Goal: Task Accomplishment & Management: Use online tool/utility

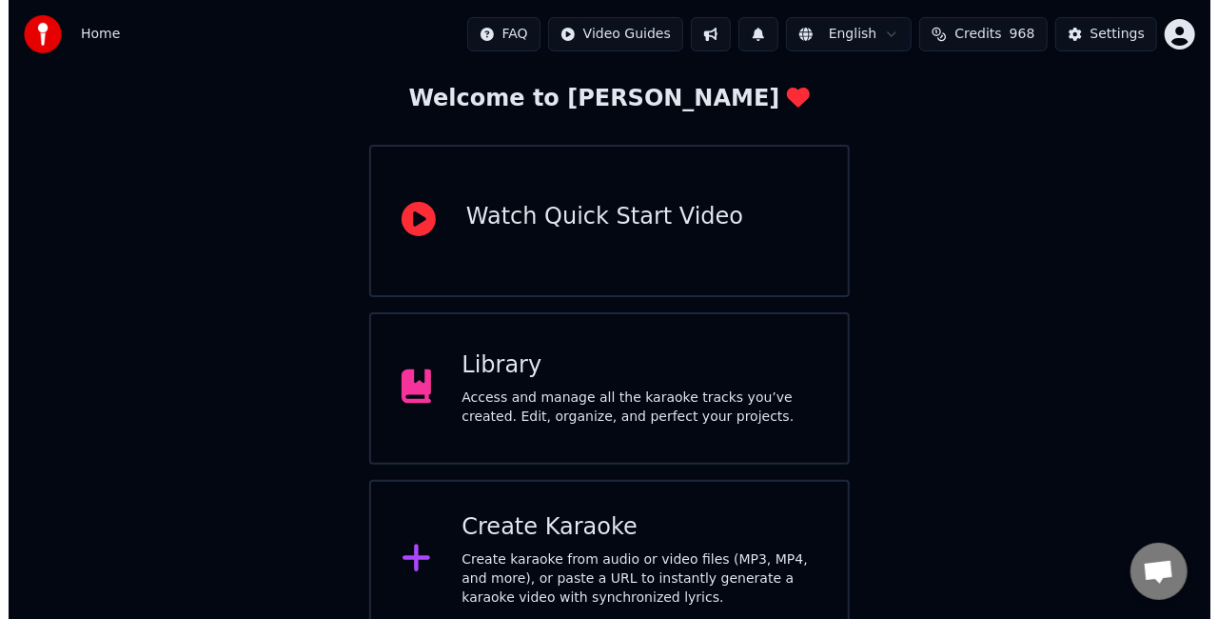
scroll to position [120, 0]
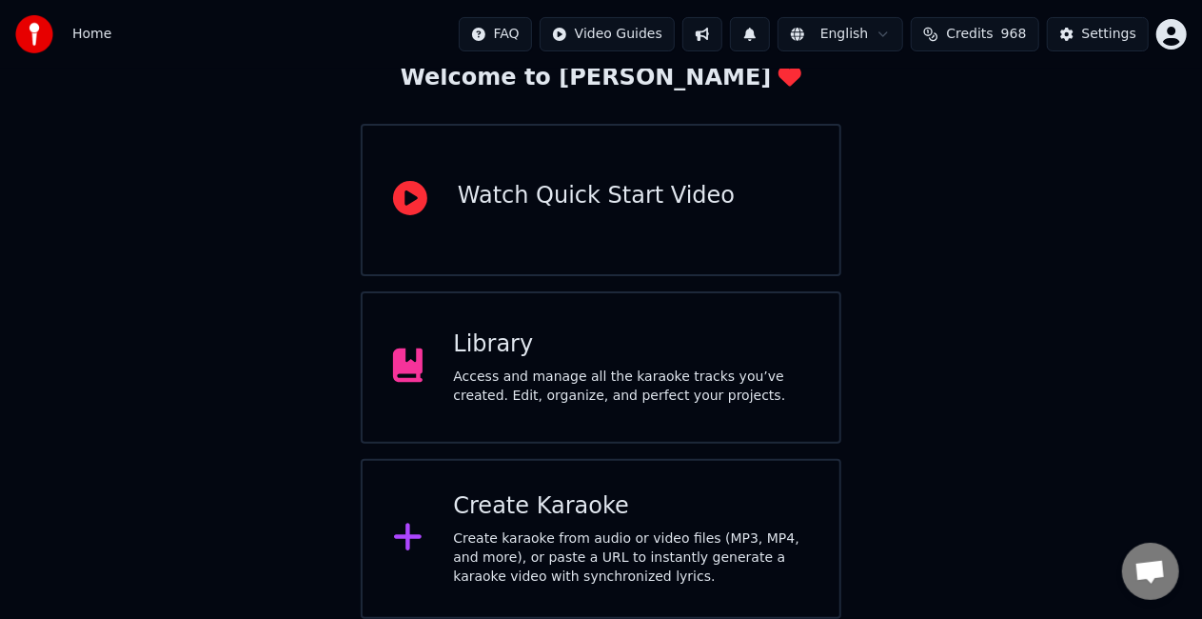
click at [660, 547] on div "Create karaoke from audio or video files (MP3, MP4, and more), or paste a URL t…" at bounding box center [631, 557] width 356 height 57
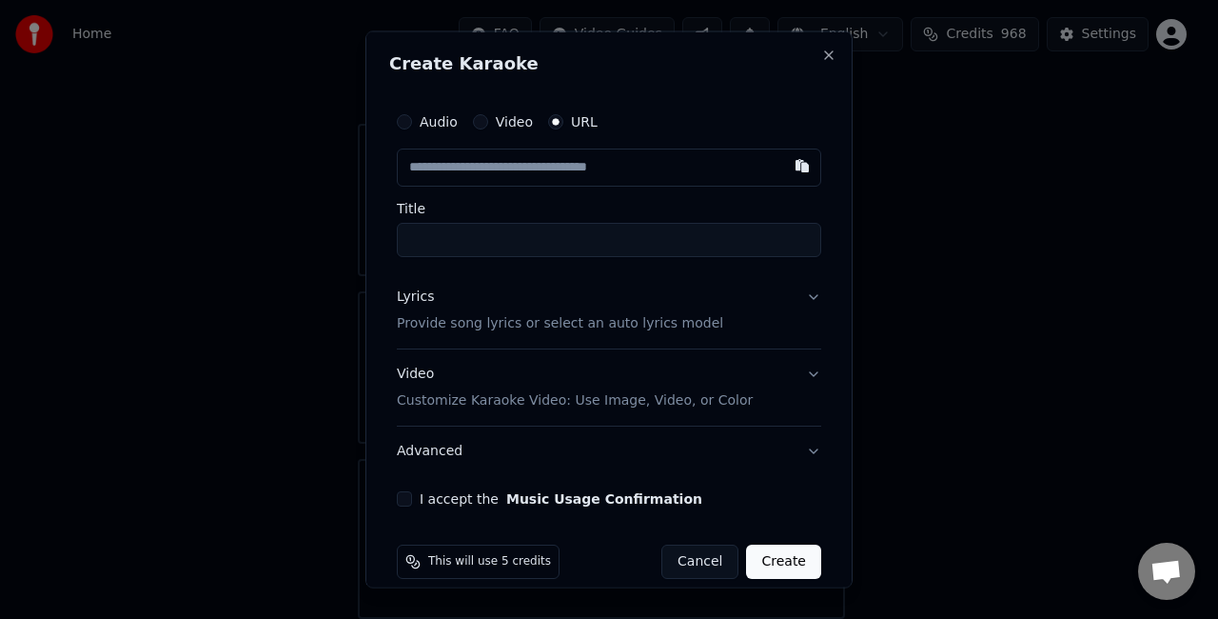
click at [436, 117] on label "Audio" at bounding box center [439, 121] width 38 height 13
click at [412, 117] on button "Audio" at bounding box center [404, 121] width 15 height 15
click at [434, 164] on div "Choose File" at bounding box center [451, 166] width 107 height 34
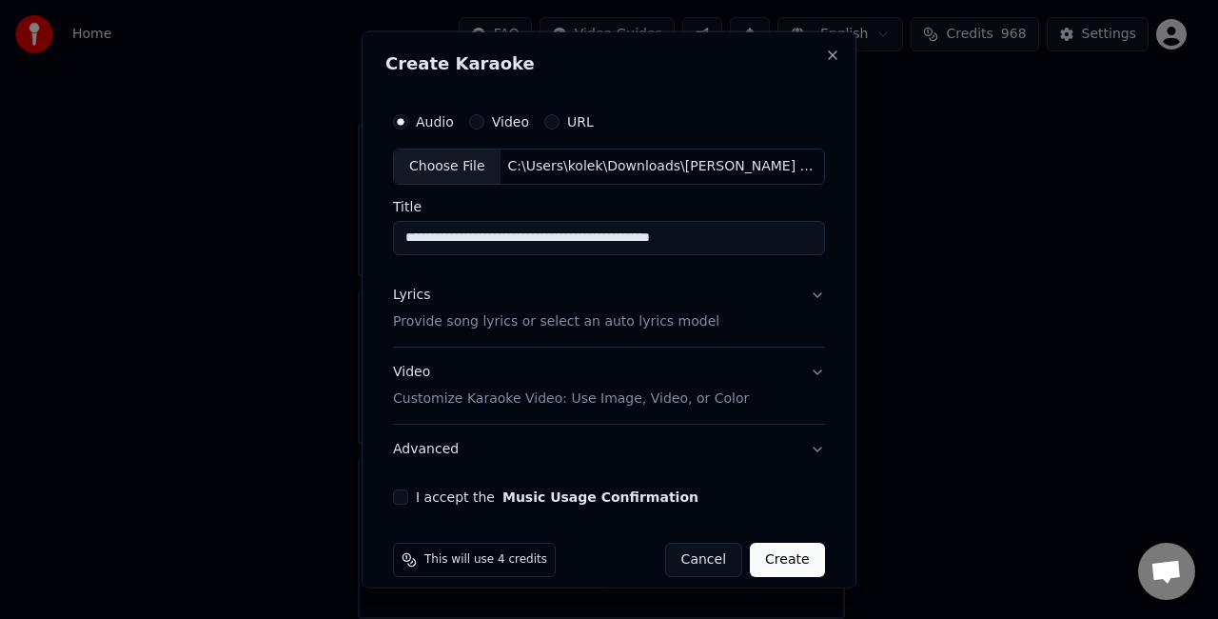
click at [761, 246] on input "**********" at bounding box center [609, 237] width 432 height 34
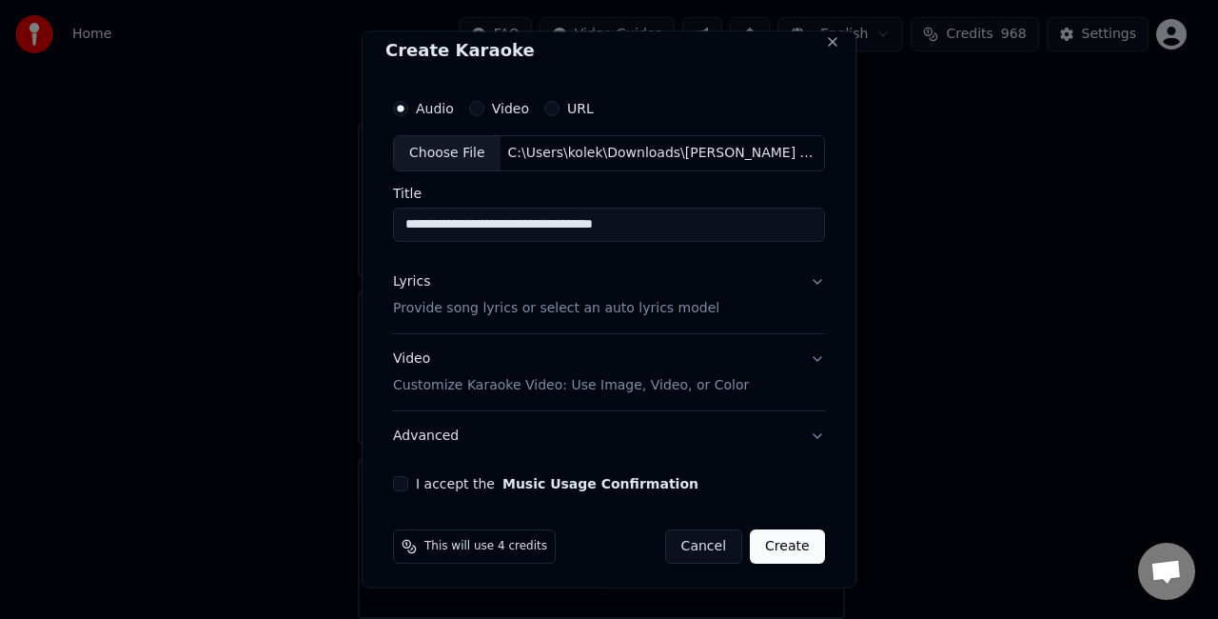
scroll to position [17, 0]
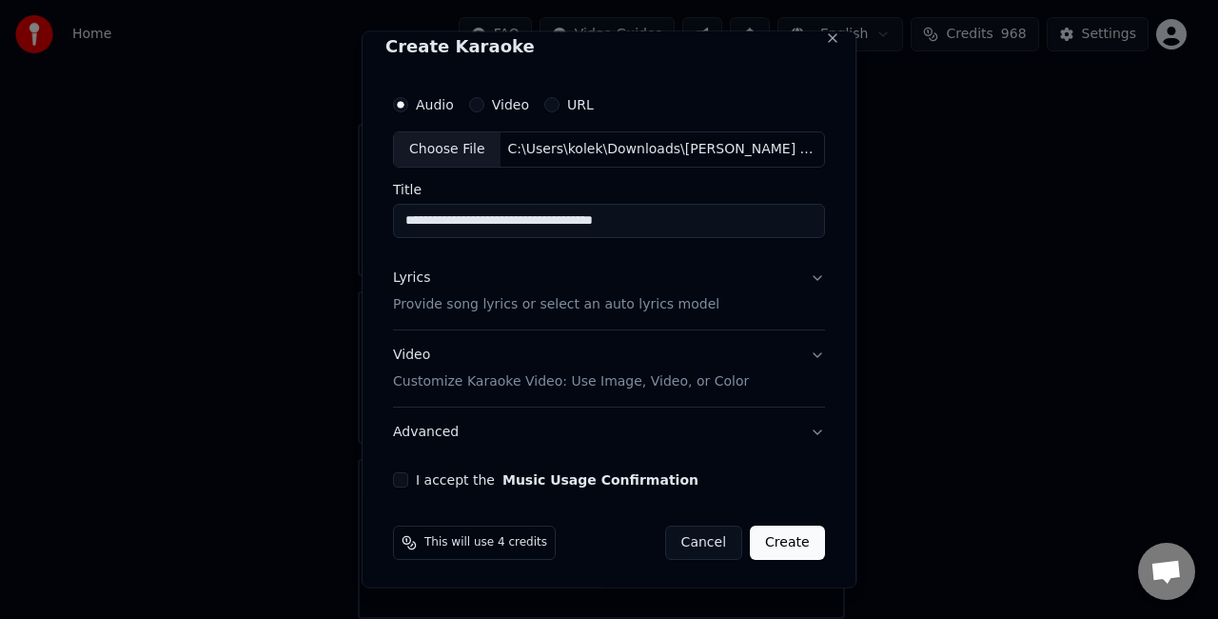
click at [524, 219] on input "**********" at bounding box center [609, 220] width 432 height 34
type input "**********"
click at [586, 308] on p "Provide song lyrics or select an auto lyrics model" at bounding box center [556, 303] width 326 height 19
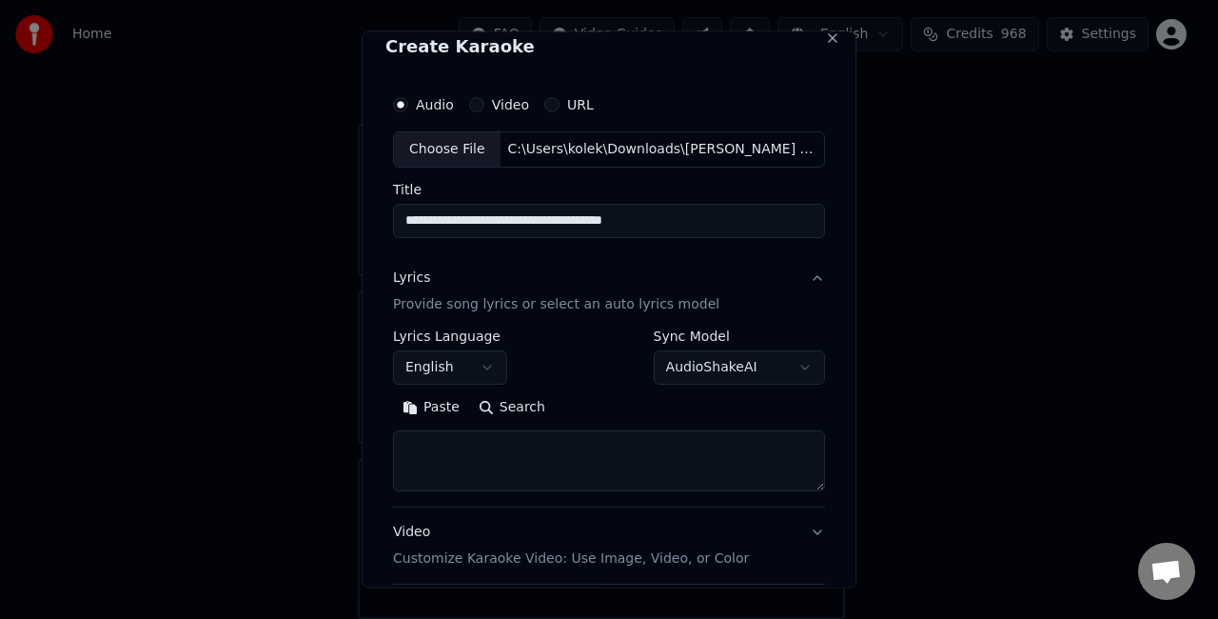
click at [426, 416] on button "Paste" at bounding box center [431, 406] width 76 height 30
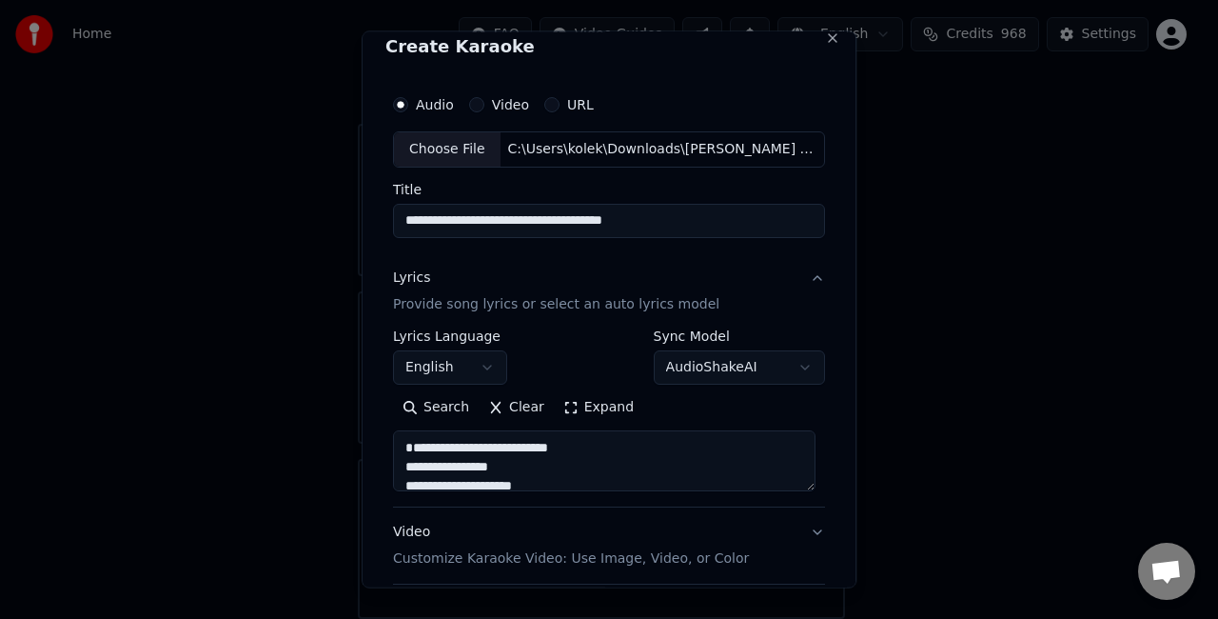
click at [402, 466] on textarea "**********" at bounding box center [604, 459] width 423 height 61
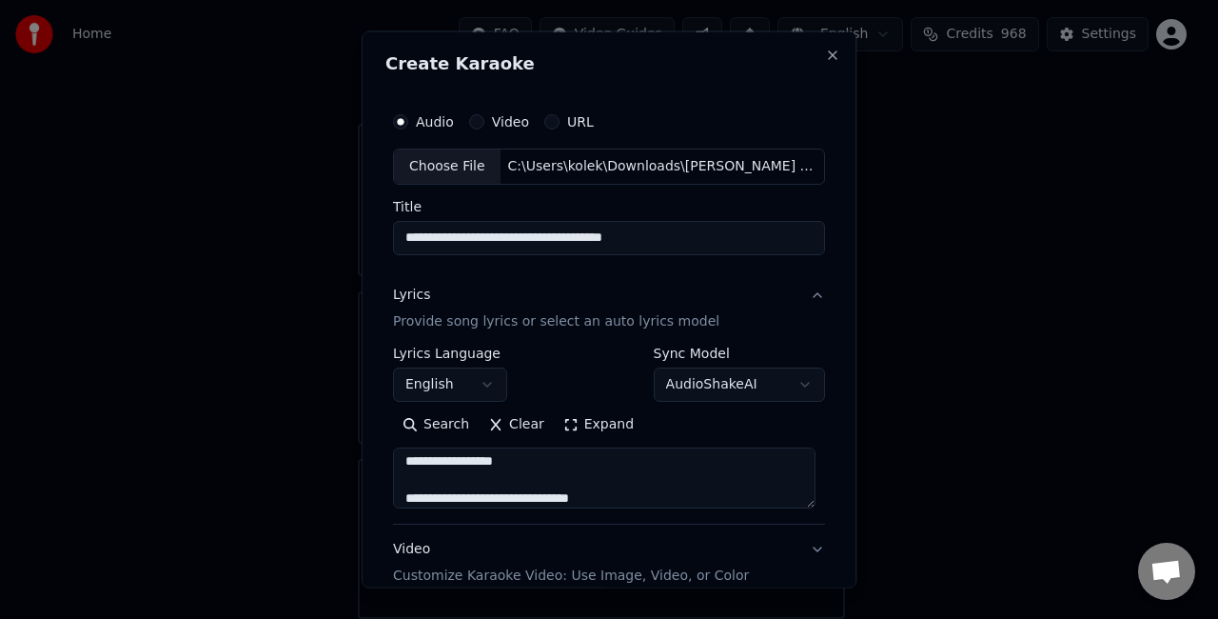
click at [583, 464] on textarea "**********" at bounding box center [604, 476] width 423 height 61
click at [404, 497] on textarea "**********" at bounding box center [604, 476] width 423 height 61
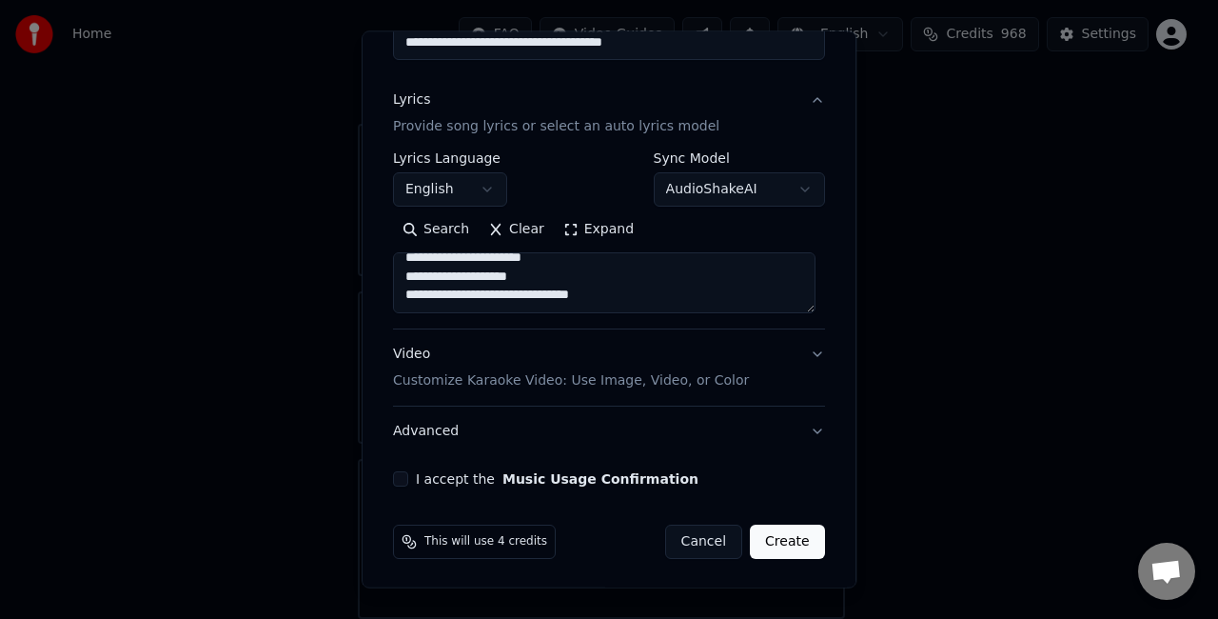
scroll to position [194, 0]
type textarea "**********"
click at [396, 478] on button "I accept the Music Usage Confirmation" at bounding box center [400, 478] width 15 height 15
click at [767, 546] on button "Create" at bounding box center [787, 541] width 75 height 34
select select "**"
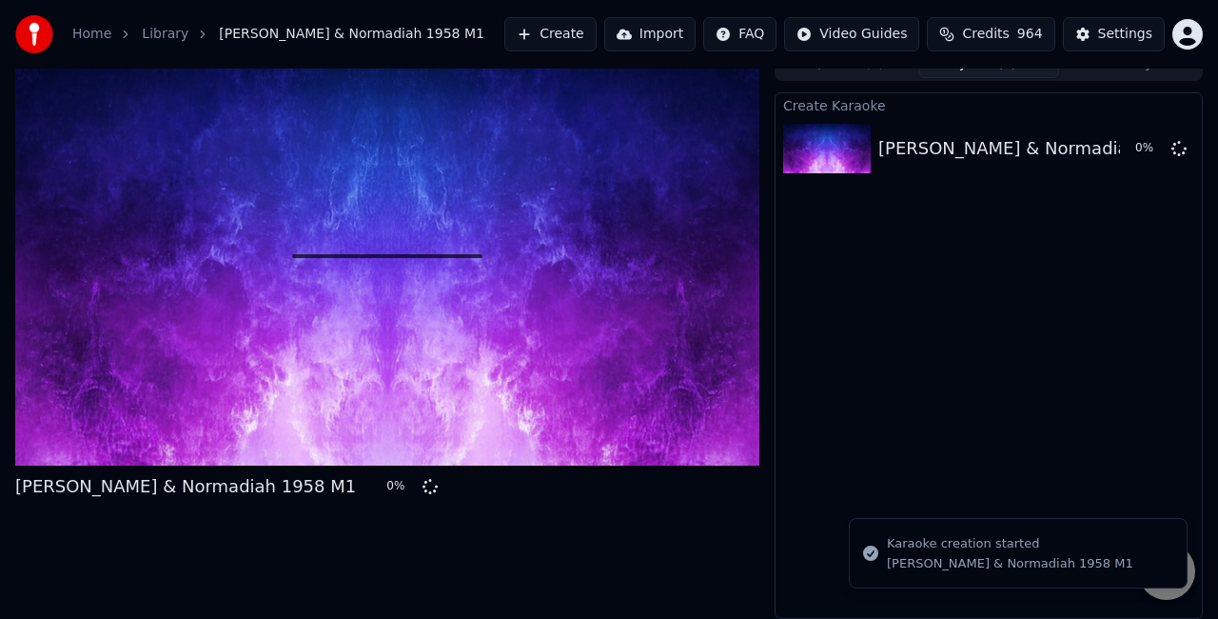
scroll to position [21, 0]
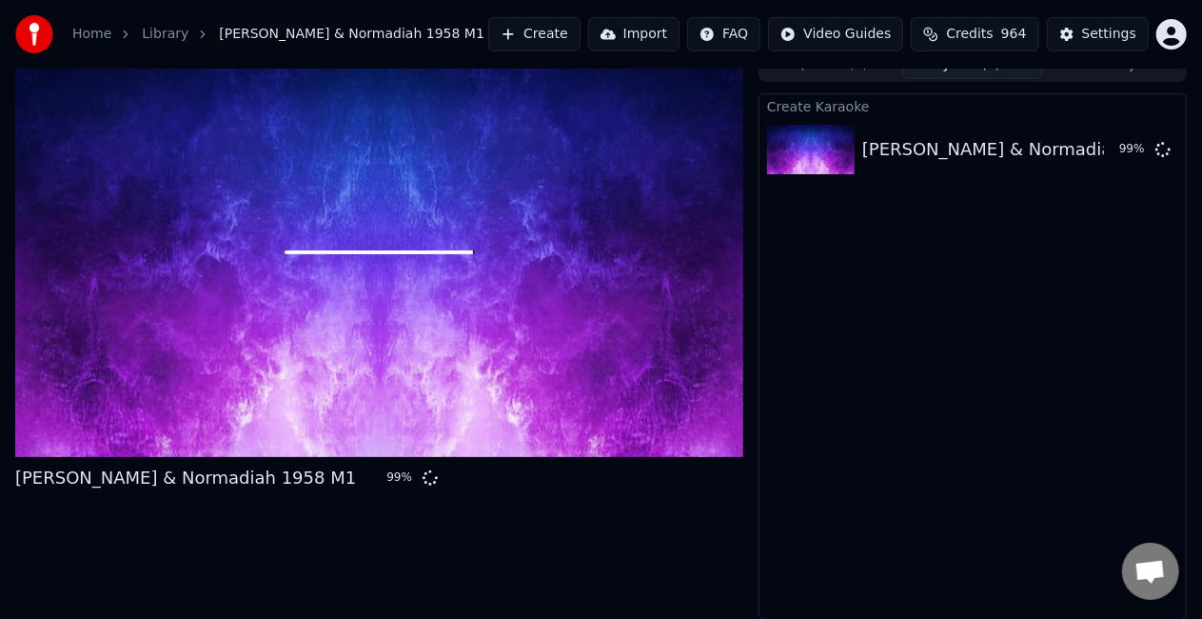
click at [961, 346] on div "Create [PERSON_NAME] & Normadiah 1958 M1 99 %" at bounding box center [973, 356] width 428 height 526
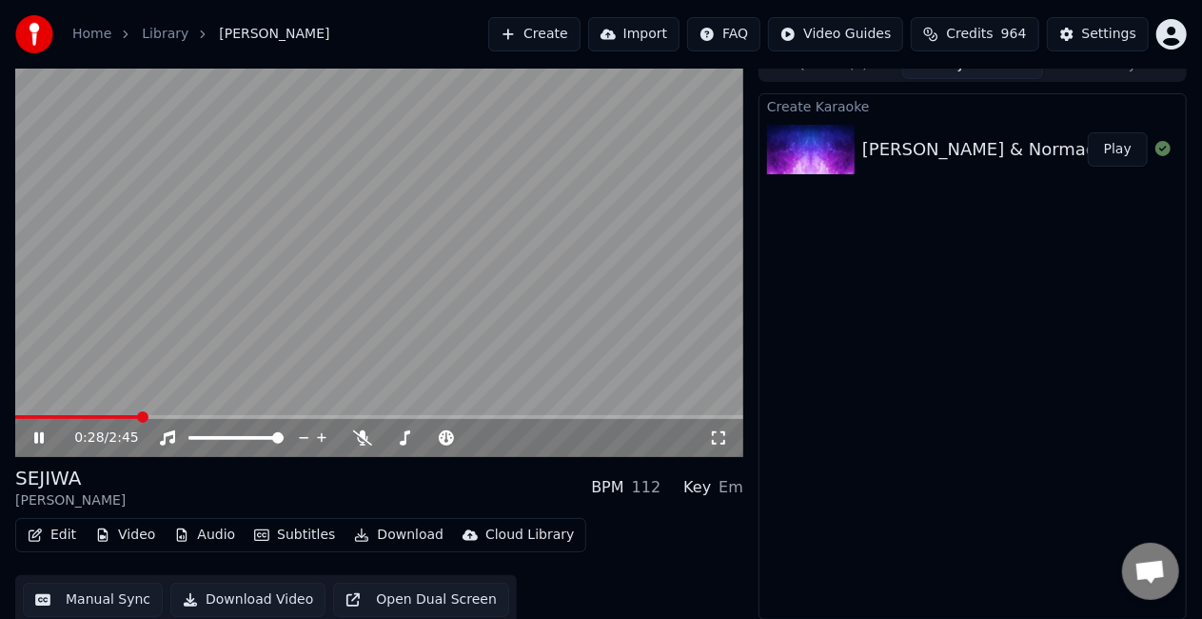
click at [139, 416] on span at bounding box center [77, 417] width 124 height 4
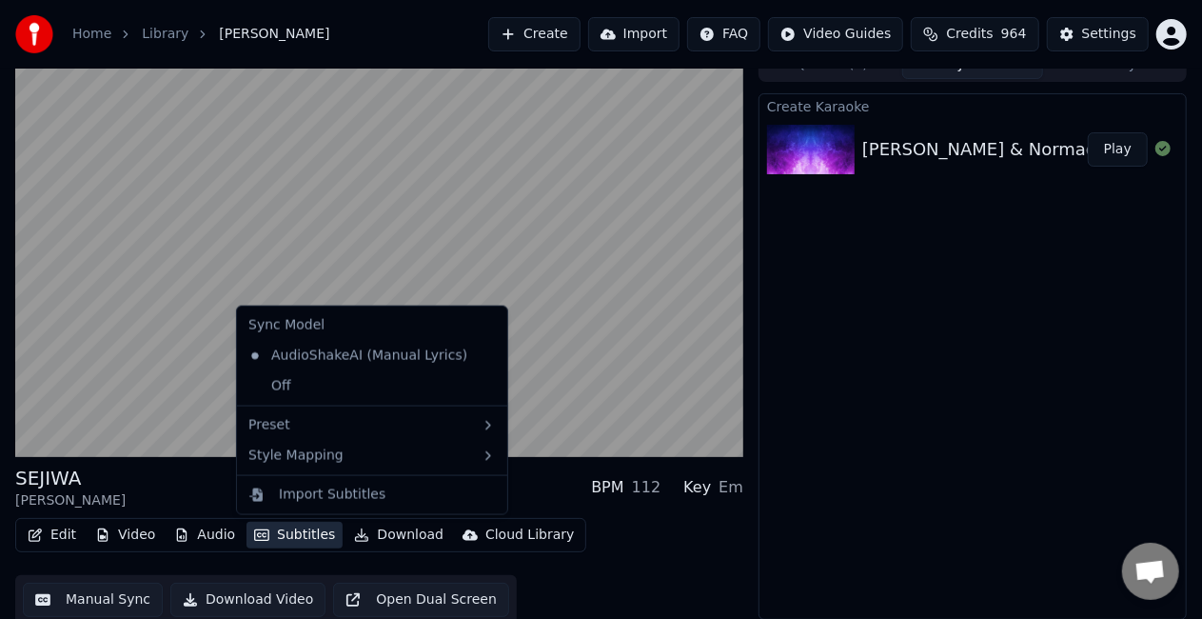
click at [308, 537] on button "Subtitles" at bounding box center [295, 535] width 96 height 27
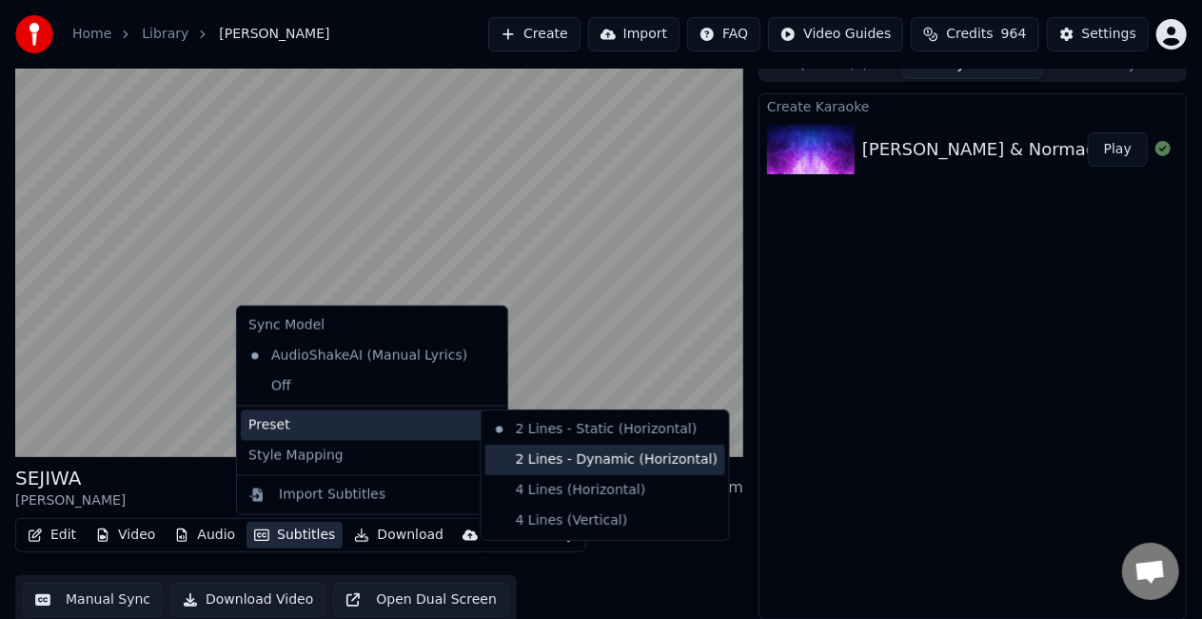
click at [593, 457] on div "2 Lines - Dynamic (Horizontal)" at bounding box center [605, 460] width 240 height 30
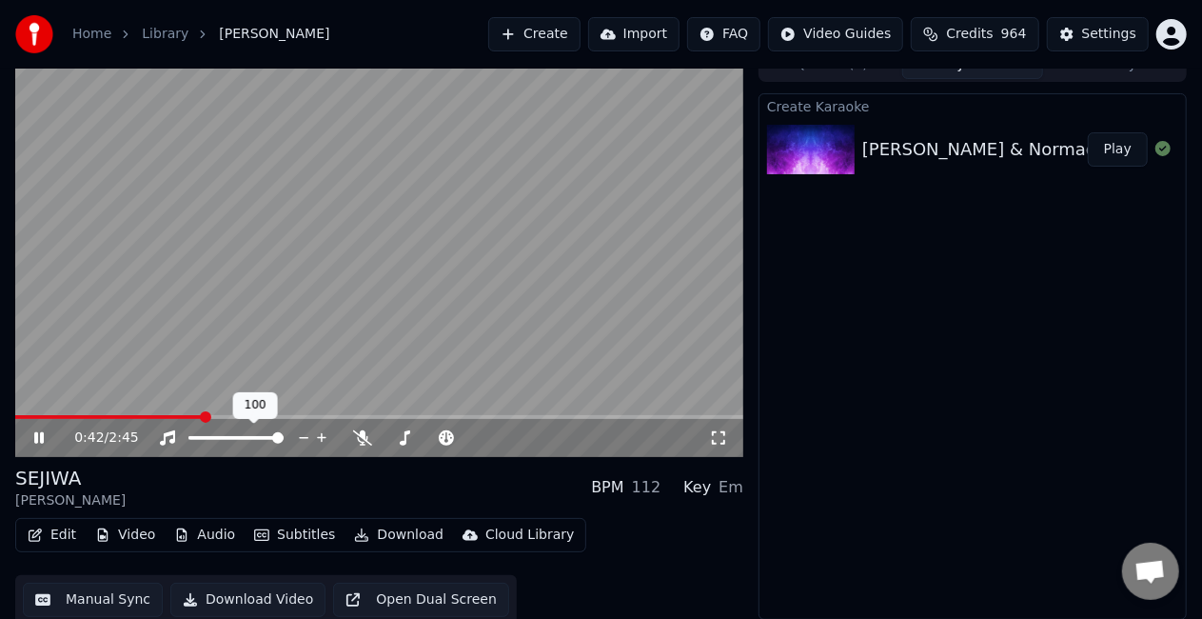
click at [202, 527] on button "Audio" at bounding box center [205, 535] width 76 height 27
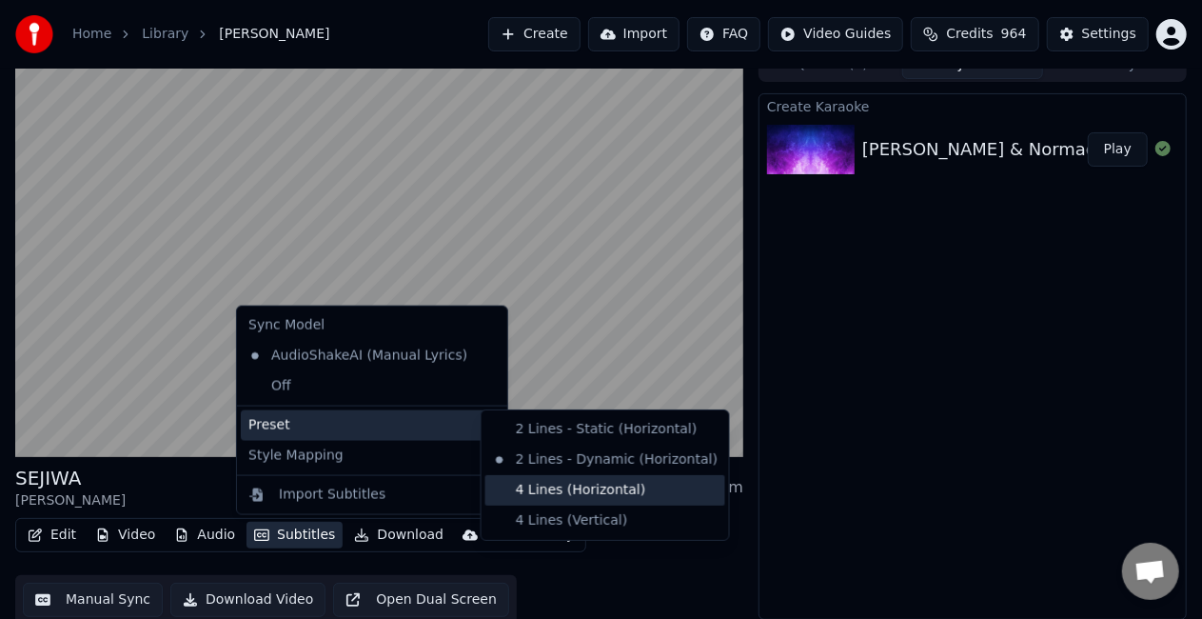
click at [563, 495] on div "4 Lines (Horizontal)" at bounding box center [605, 490] width 240 height 30
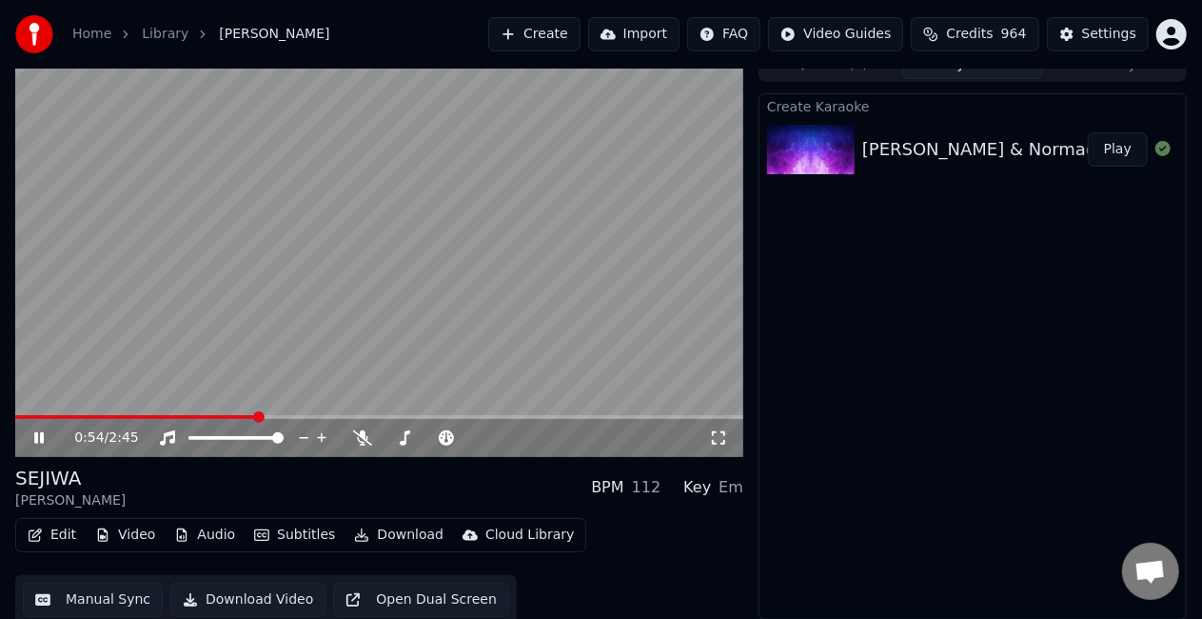
click at [40, 437] on icon at bounding box center [39, 437] width 10 height 11
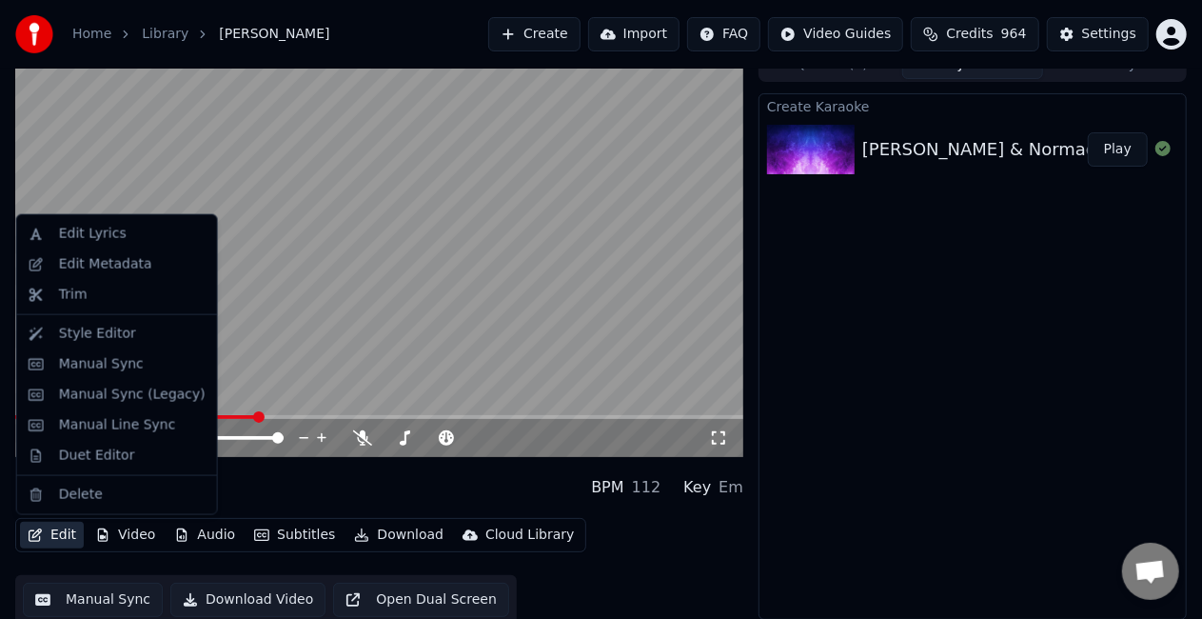
click at [55, 537] on button "Edit" at bounding box center [52, 535] width 64 height 27
click at [107, 267] on div "Edit Metadata" at bounding box center [105, 264] width 93 height 19
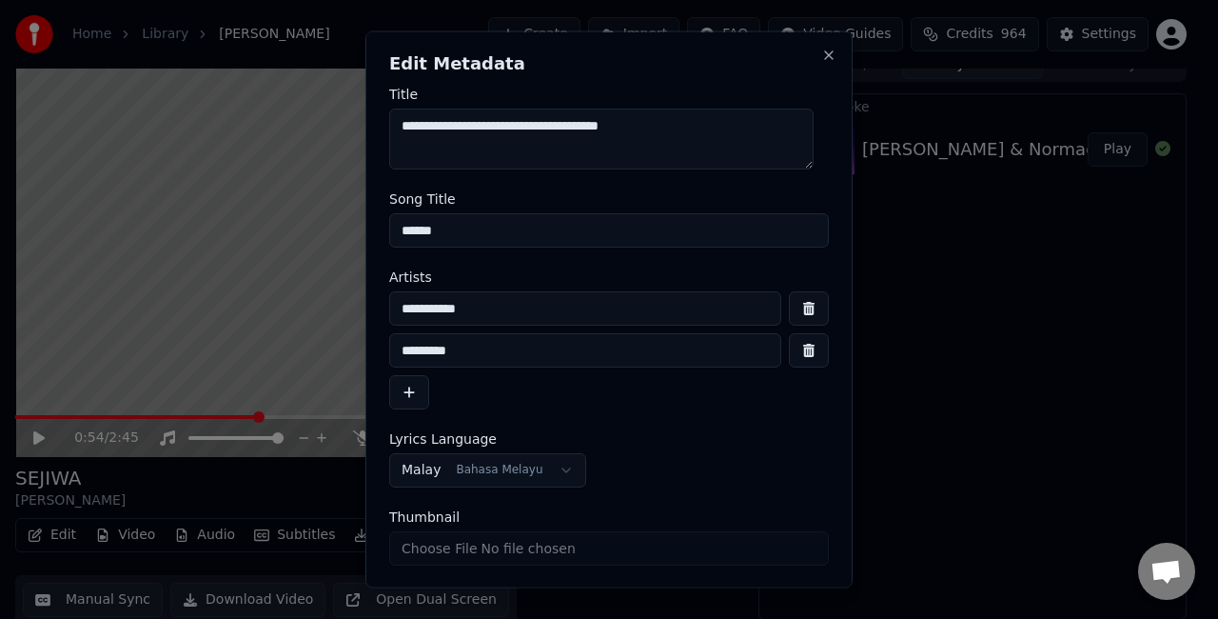
click at [530, 227] on input "******" at bounding box center [609, 230] width 440 height 34
click at [445, 235] on input "**********" at bounding box center [609, 230] width 440 height 34
click at [676, 232] on input "**********" at bounding box center [609, 230] width 440 height 34
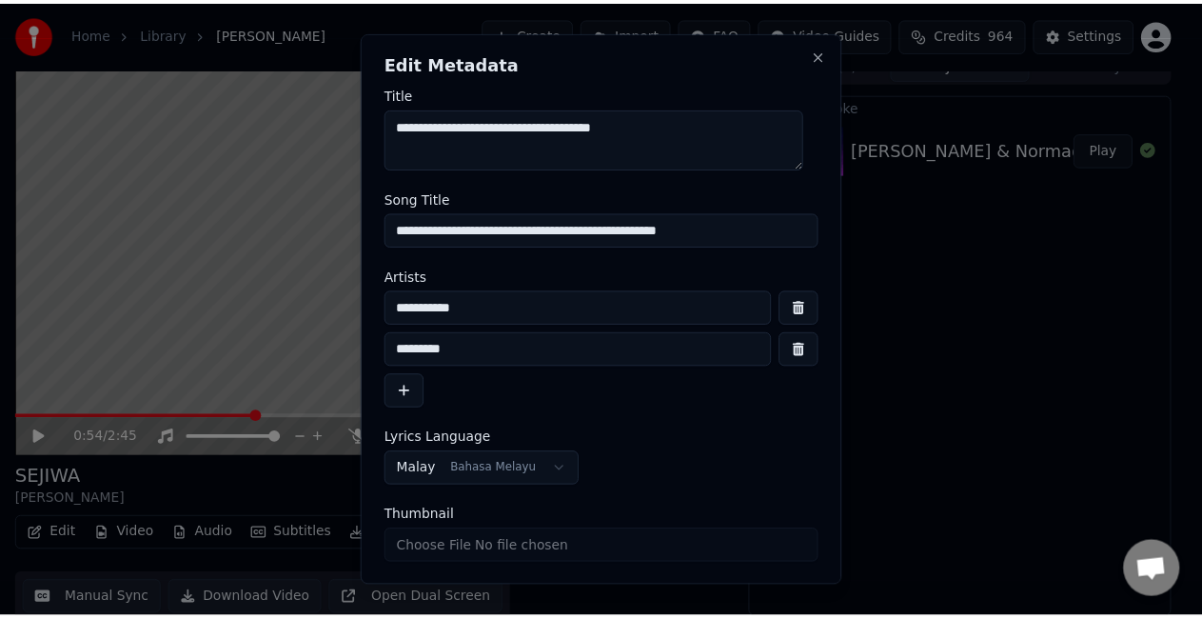
scroll to position [57, 0]
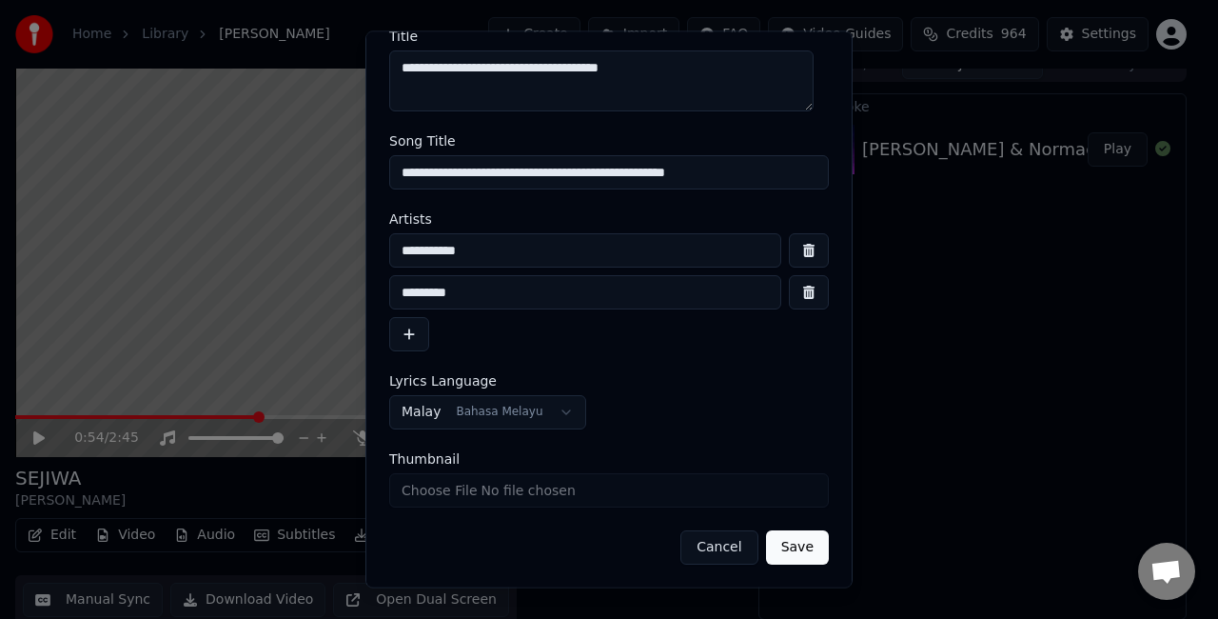
type input "**********"
click at [777, 550] on button "Save" at bounding box center [797, 548] width 63 height 34
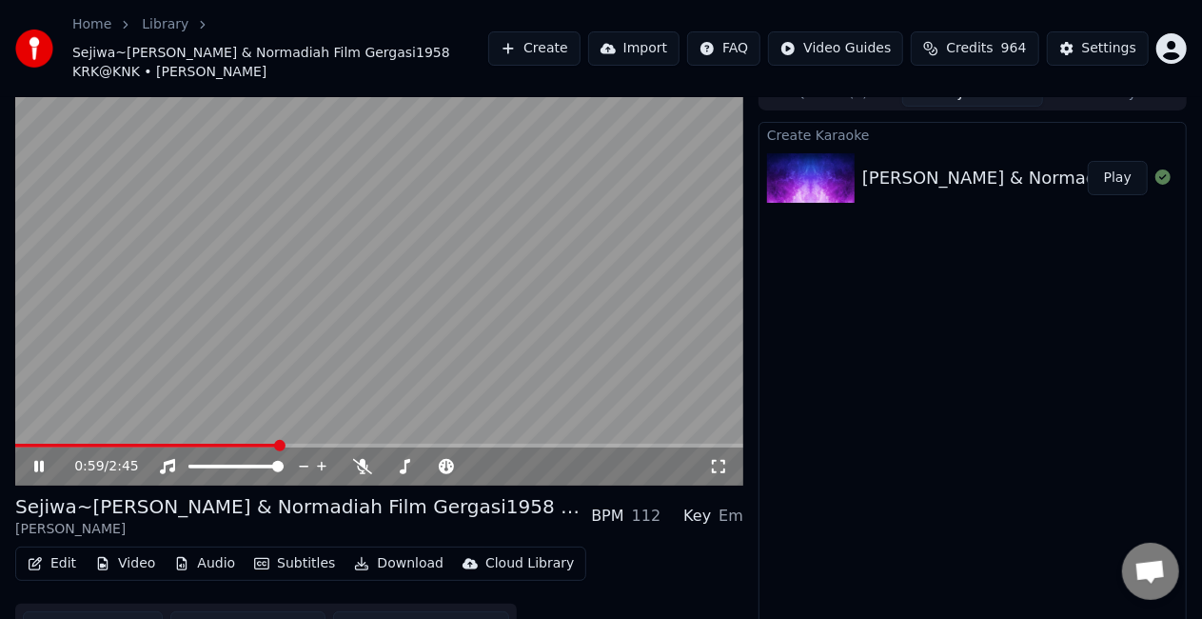
click at [38, 472] on icon at bounding box center [52, 466] width 44 height 15
click at [15, 451] on span at bounding box center [20, 445] width 11 height 11
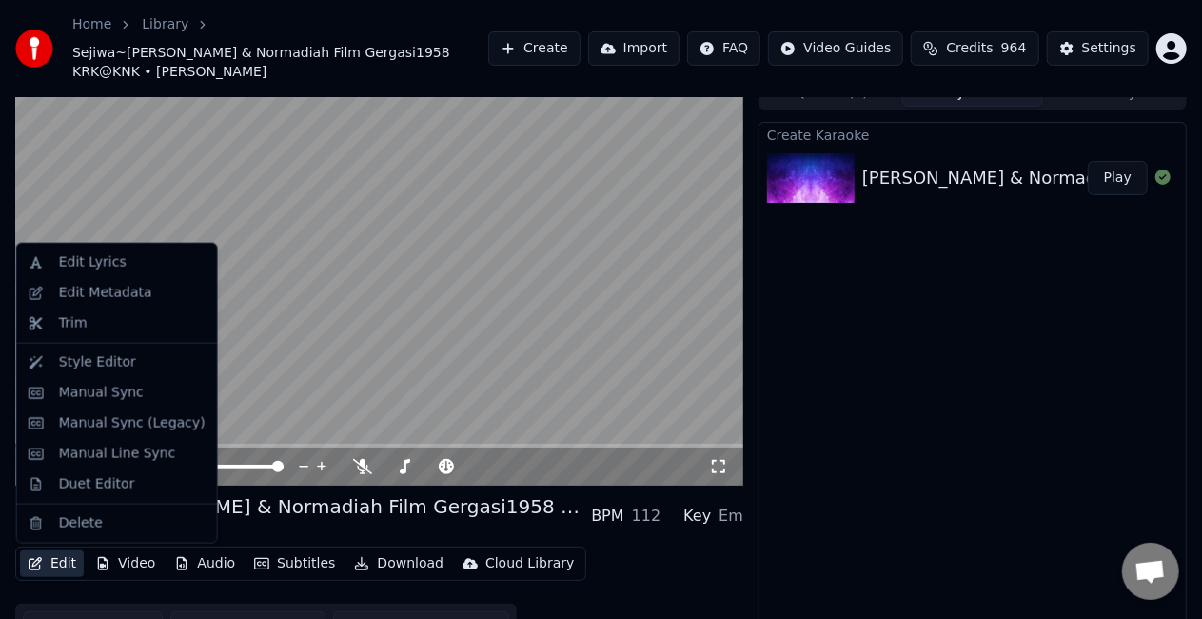
click at [49, 565] on button "Edit" at bounding box center [52, 563] width 64 height 27
click at [116, 484] on div "Duet Editor" at bounding box center [97, 484] width 76 height 19
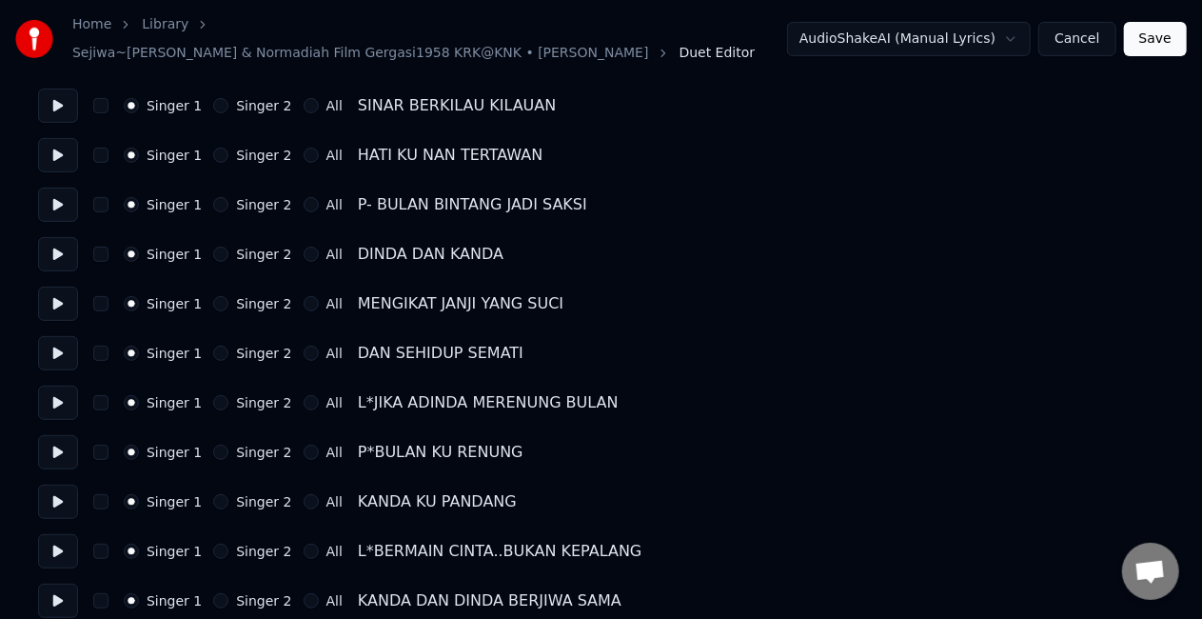
scroll to position [286, 0]
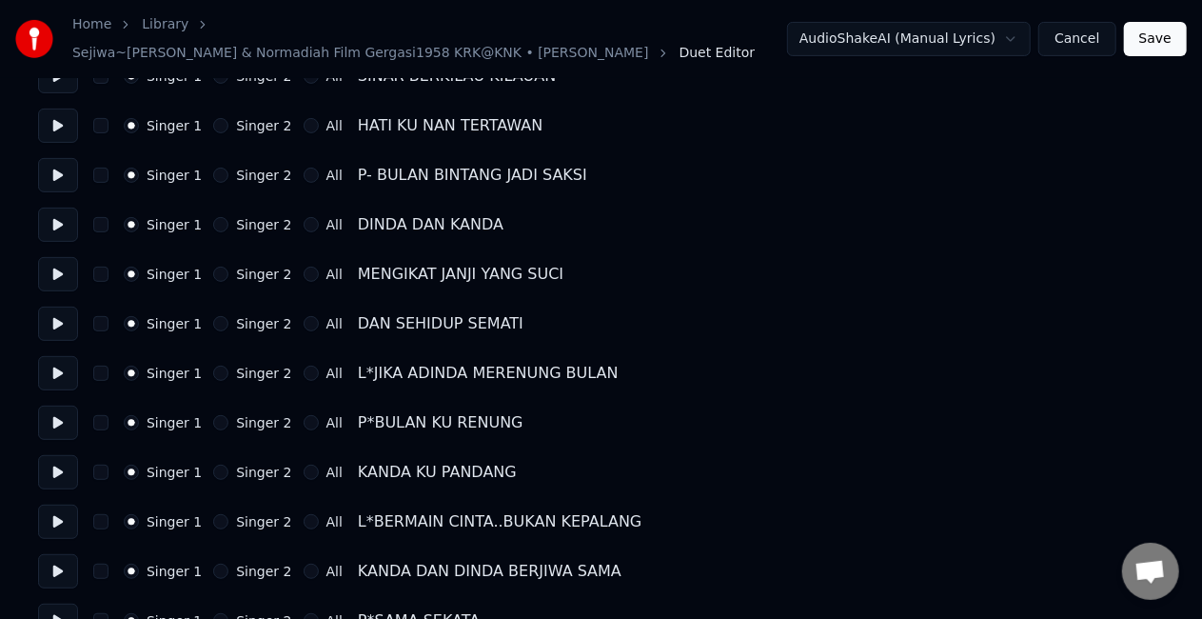
click at [213, 168] on button "Singer 2" at bounding box center [220, 175] width 15 height 15
click at [213, 222] on div "Singer 2" at bounding box center [252, 224] width 78 height 15
click at [213, 217] on button "Singer 2" at bounding box center [220, 224] width 15 height 15
click at [213, 267] on button "Singer 2" at bounding box center [220, 274] width 15 height 15
click at [216, 316] on button "Singer 2" at bounding box center [220, 323] width 15 height 15
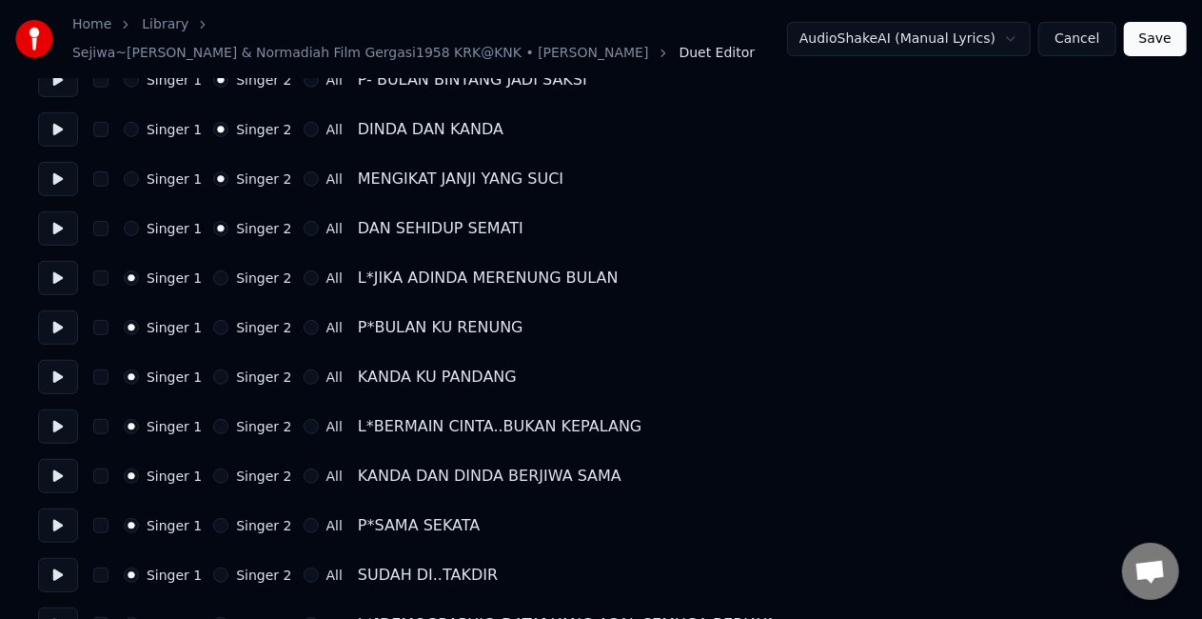
scroll to position [476, 0]
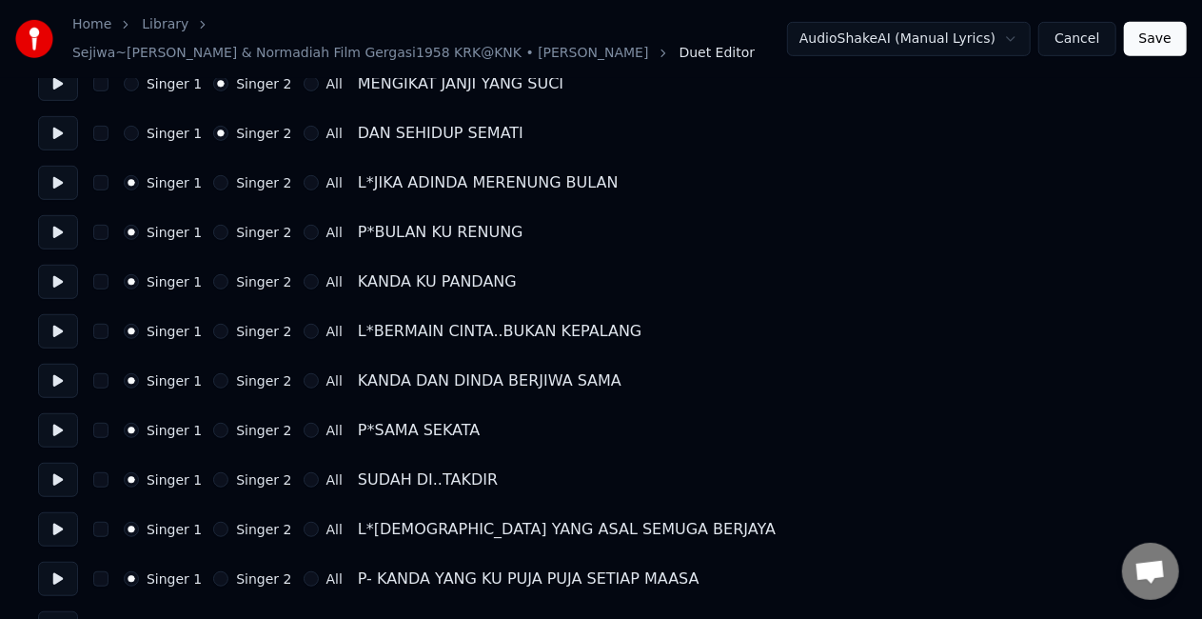
click at [211, 230] on div "Singer 1 Singer 2 All P*BULAN KU RENUNG" at bounding box center [601, 232] width 1126 height 34
click at [213, 225] on button "Singer 2" at bounding box center [220, 232] width 15 height 15
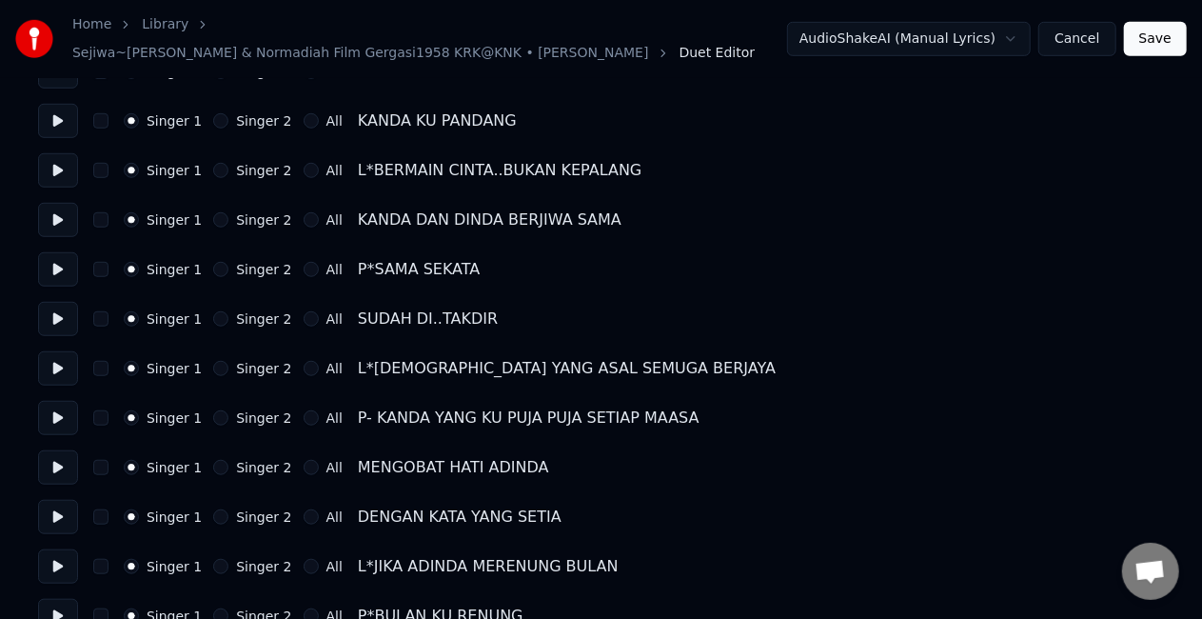
scroll to position [666, 0]
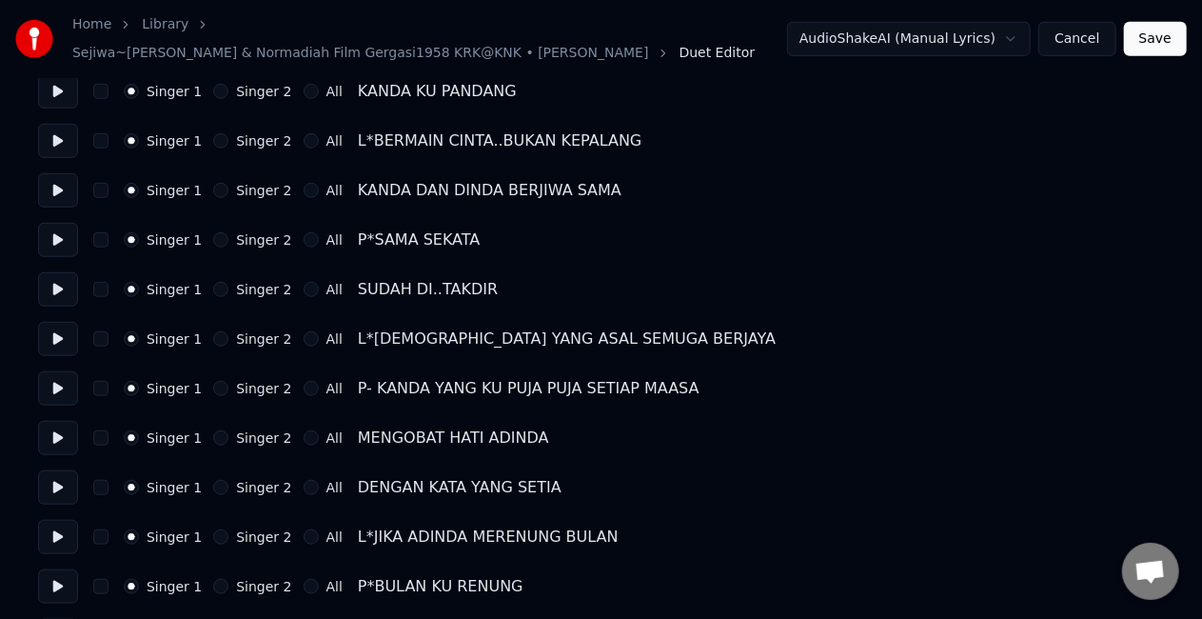
click at [213, 84] on button "Singer 2" at bounding box center [220, 91] width 15 height 15
click at [213, 232] on button "Singer 2" at bounding box center [220, 239] width 15 height 15
click at [213, 287] on div "Singer 2" at bounding box center [252, 289] width 78 height 15
click at [213, 282] on button "Singer 2" at bounding box center [220, 289] width 15 height 15
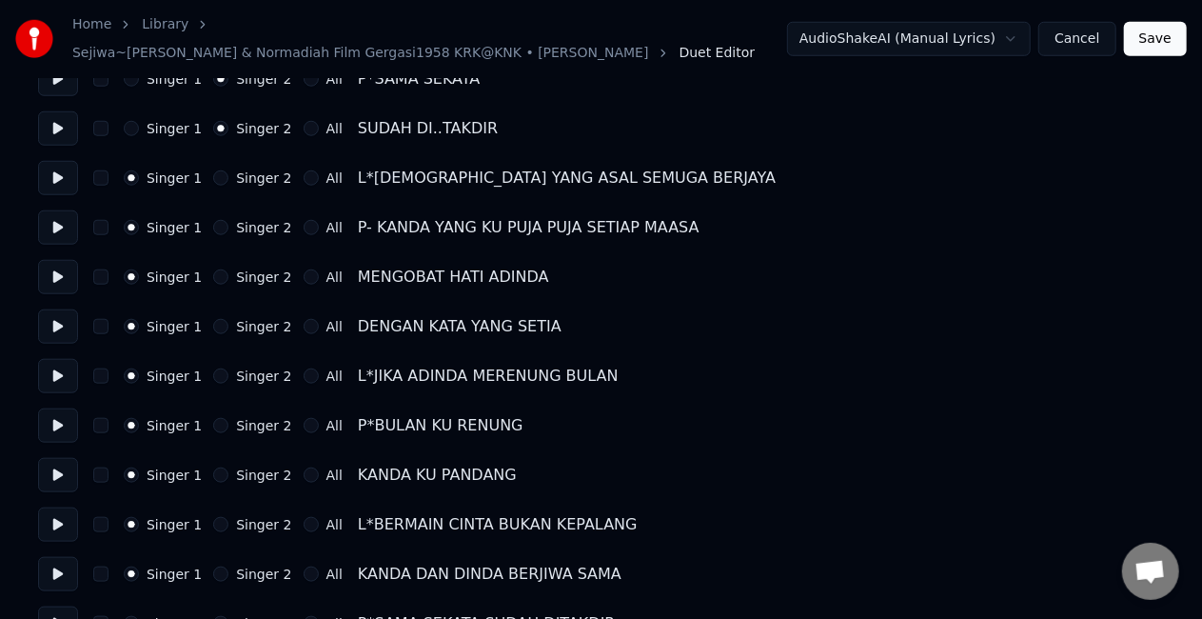
scroll to position [857, 0]
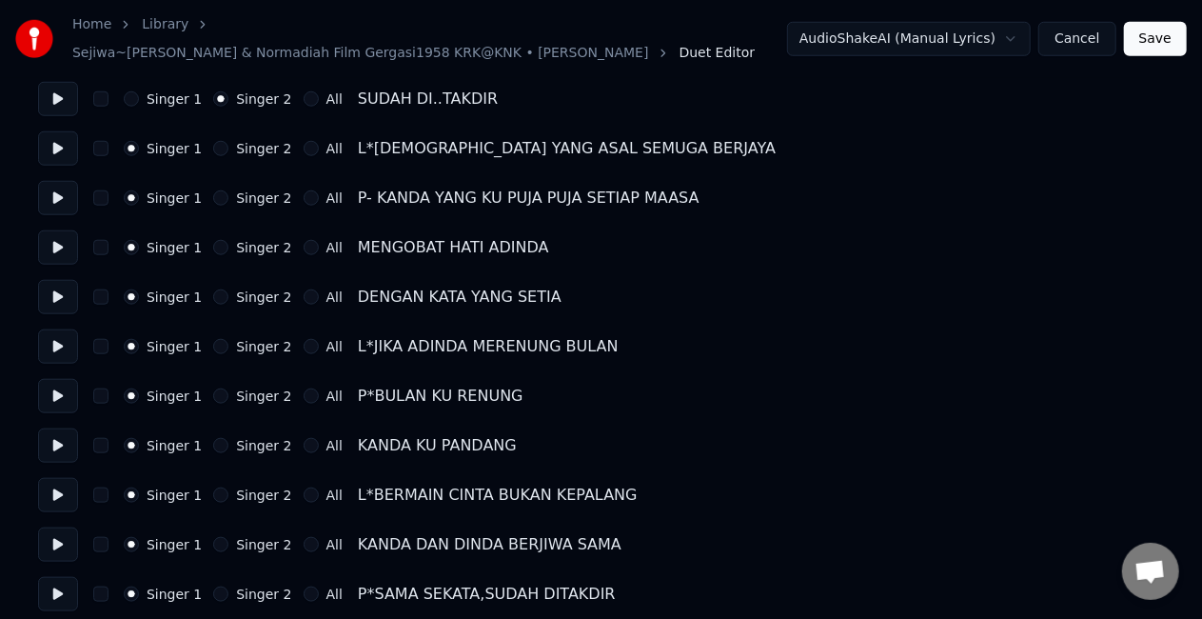
click at [202, 190] on div "Singer 1 Singer 2 All" at bounding box center [233, 197] width 219 height 15
click at [213, 191] on button "Singer 2" at bounding box center [220, 197] width 15 height 15
click at [213, 240] on button "Singer 2" at bounding box center [220, 247] width 15 height 15
click at [213, 289] on button "Singer 2" at bounding box center [220, 296] width 15 height 15
click at [213, 339] on button "Singer 2" at bounding box center [220, 346] width 15 height 15
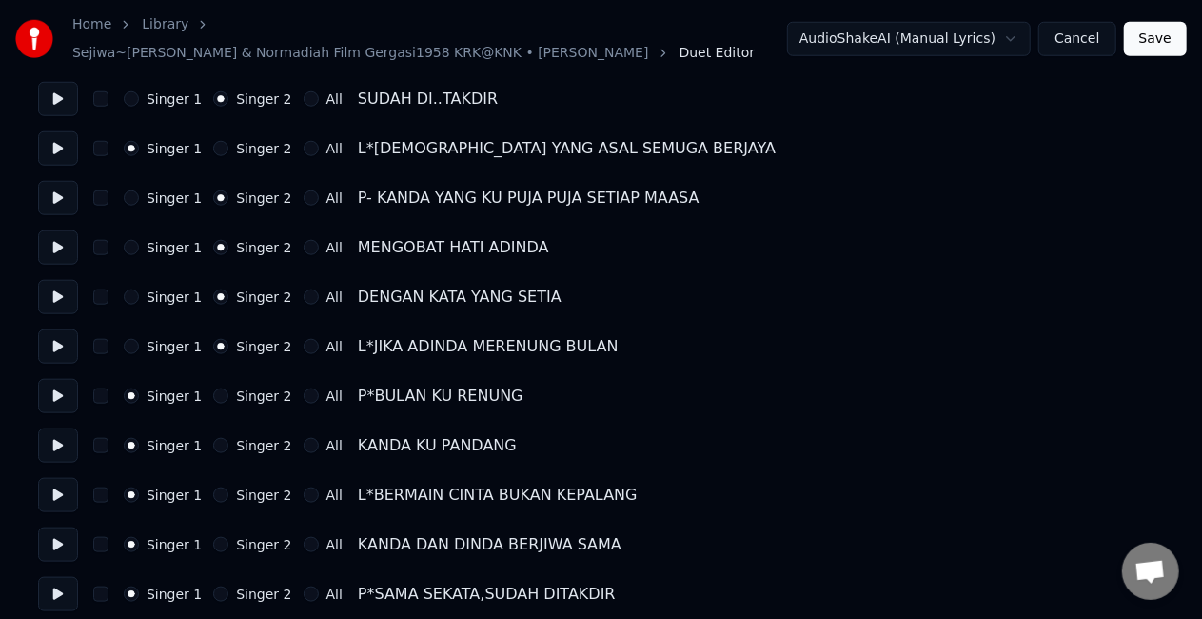
click at [213, 342] on button "Singer 2" at bounding box center [220, 346] width 15 height 15
click at [218, 344] on circle "button" at bounding box center [221, 347] width 7 height 7
click at [129, 339] on button "Singer 1" at bounding box center [131, 346] width 15 height 15
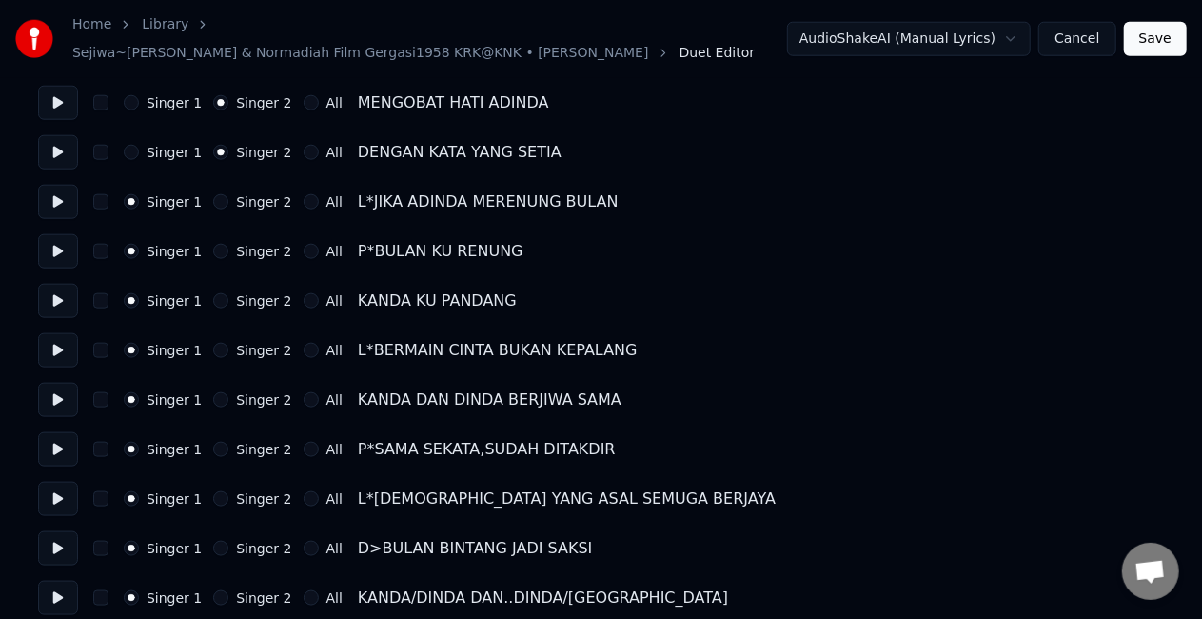
scroll to position [1047, 0]
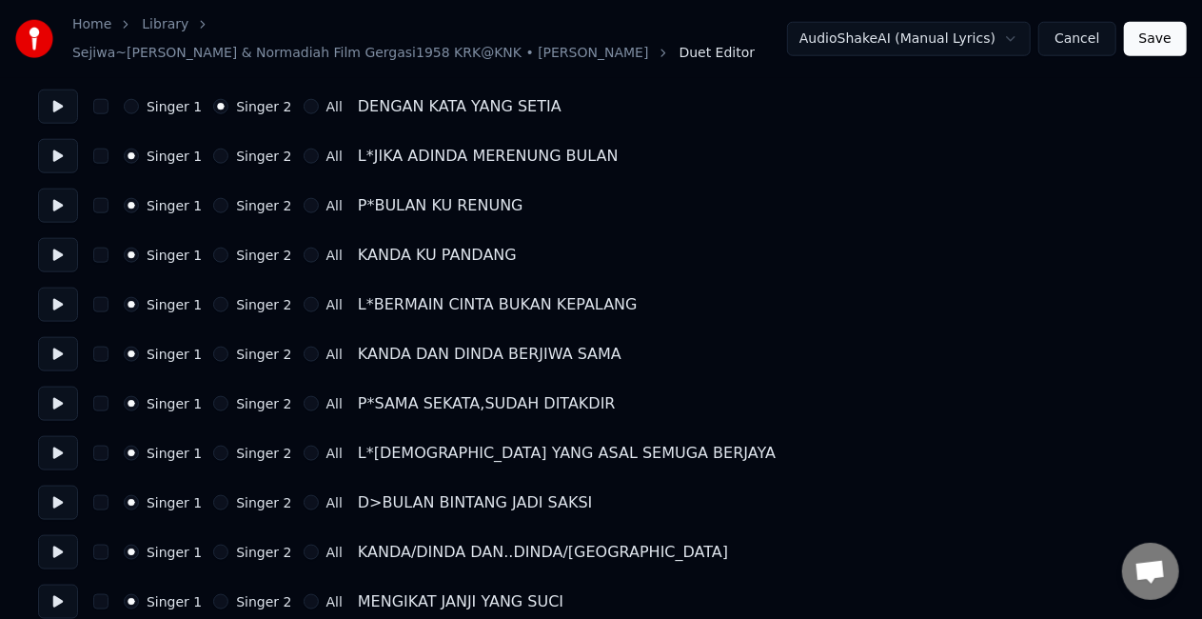
click at [213, 198] on button "Singer 2" at bounding box center [220, 205] width 15 height 15
click at [213, 247] on button "Singer 2" at bounding box center [220, 254] width 15 height 15
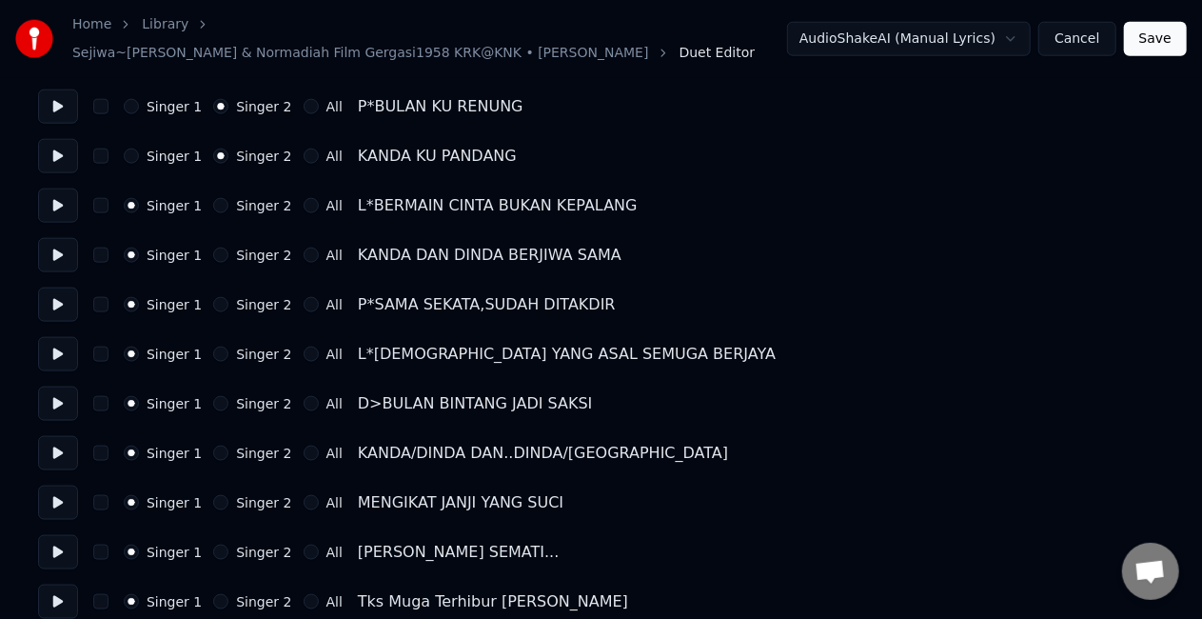
scroll to position [1156, 0]
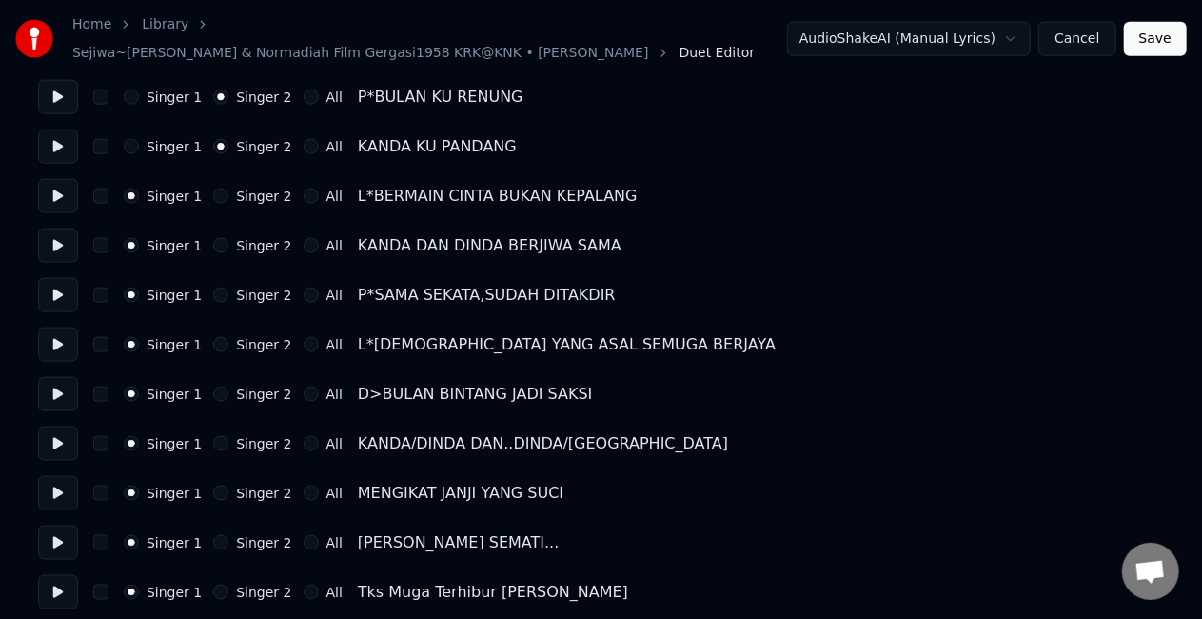
click at [213, 287] on button "Singer 2" at bounding box center [220, 294] width 15 height 15
click at [304, 386] on button "All" at bounding box center [311, 393] width 15 height 15
click at [304, 436] on button "All" at bounding box center [311, 443] width 15 height 15
click at [304, 485] on button "All" at bounding box center [311, 492] width 15 height 15
click at [304, 535] on button "All" at bounding box center [311, 542] width 15 height 15
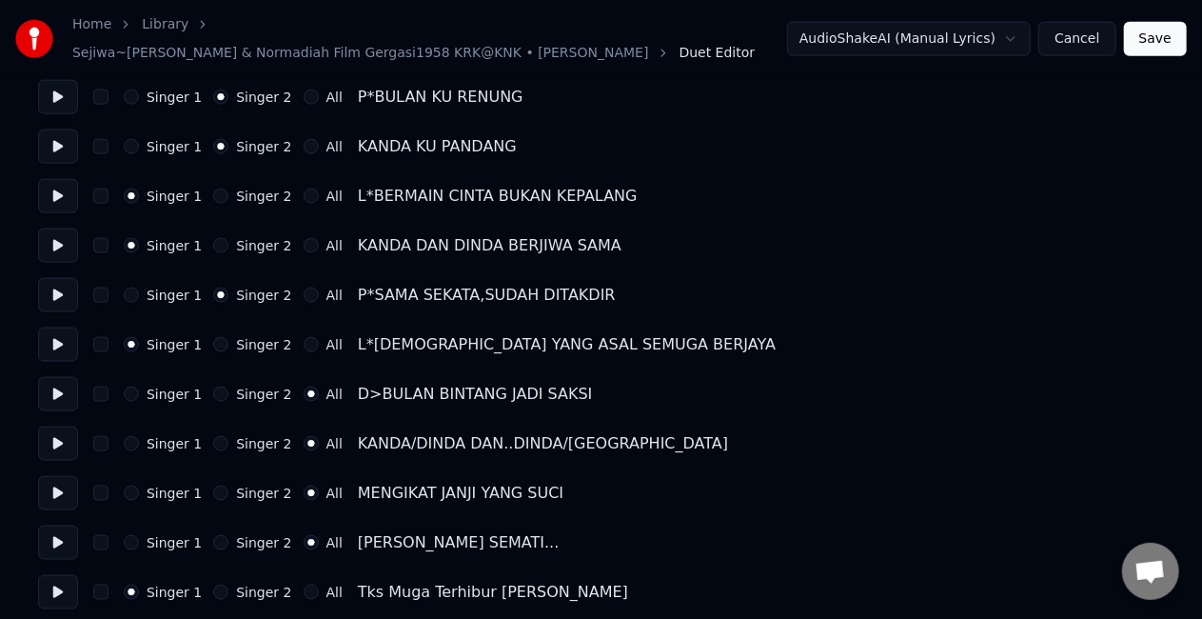
click at [1148, 40] on button "Save" at bounding box center [1155, 39] width 63 height 34
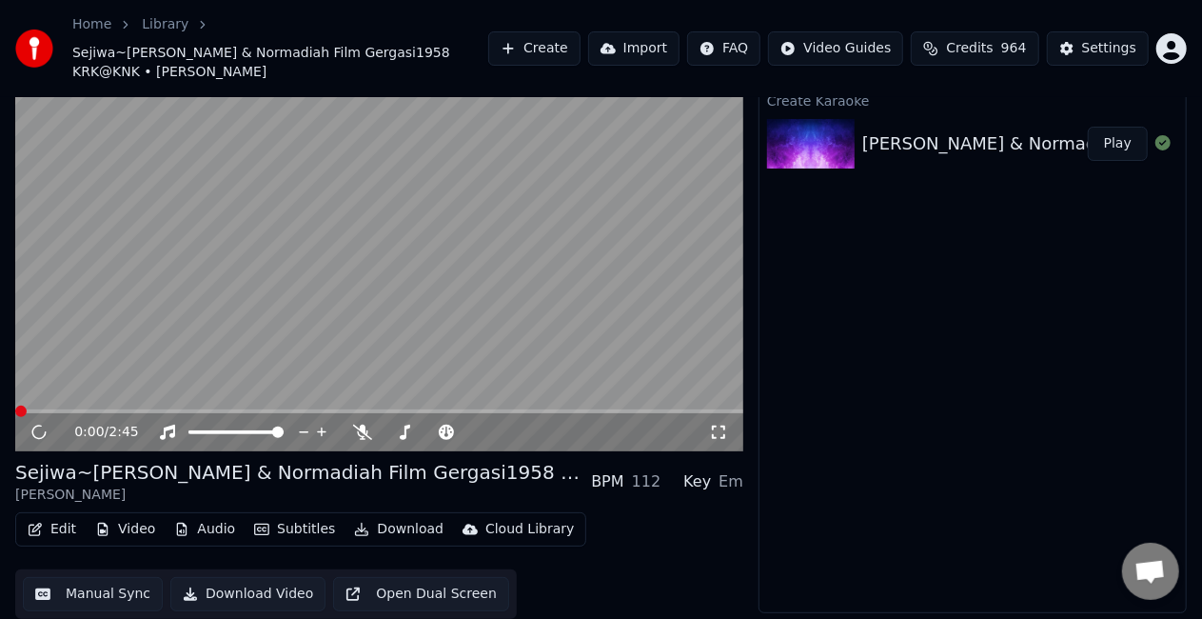
scroll to position [55, 0]
click at [580, 410] on span at bounding box center [297, 411] width 564 height 4
click at [541, 407] on video at bounding box center [379, 246] width 728 height 409
click at [544, 392] on video at bounding box center [379, 246] width 728 height 409
click at [546, 409] on span at bounding box center [315, 411] width 601 height 4
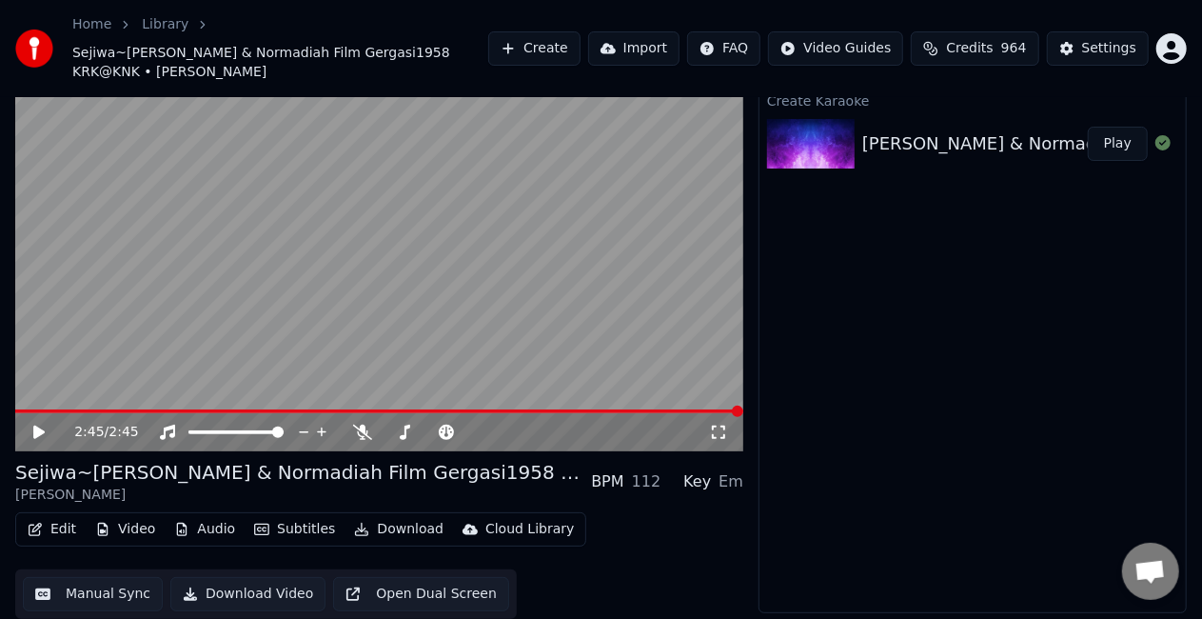
click at [381, 533] on button "Download" at bounding box center [398, 529] width 105 height 27
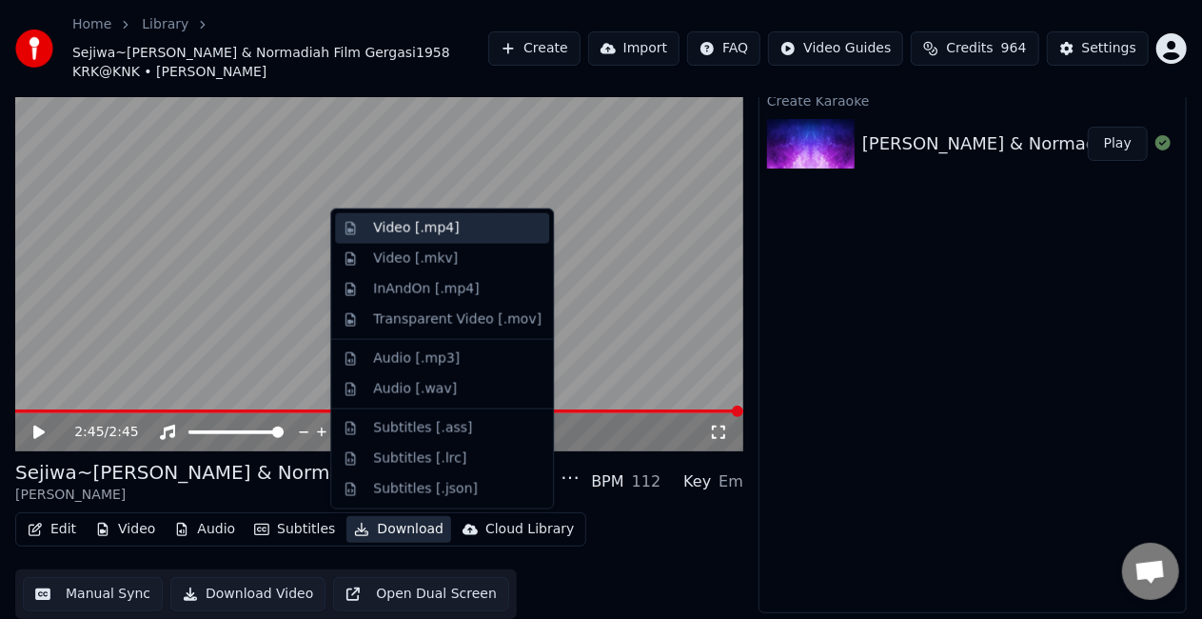
click at [424, 230] on div "Video [.mp4]" at bounding box center [416, 228] width 86 height 19
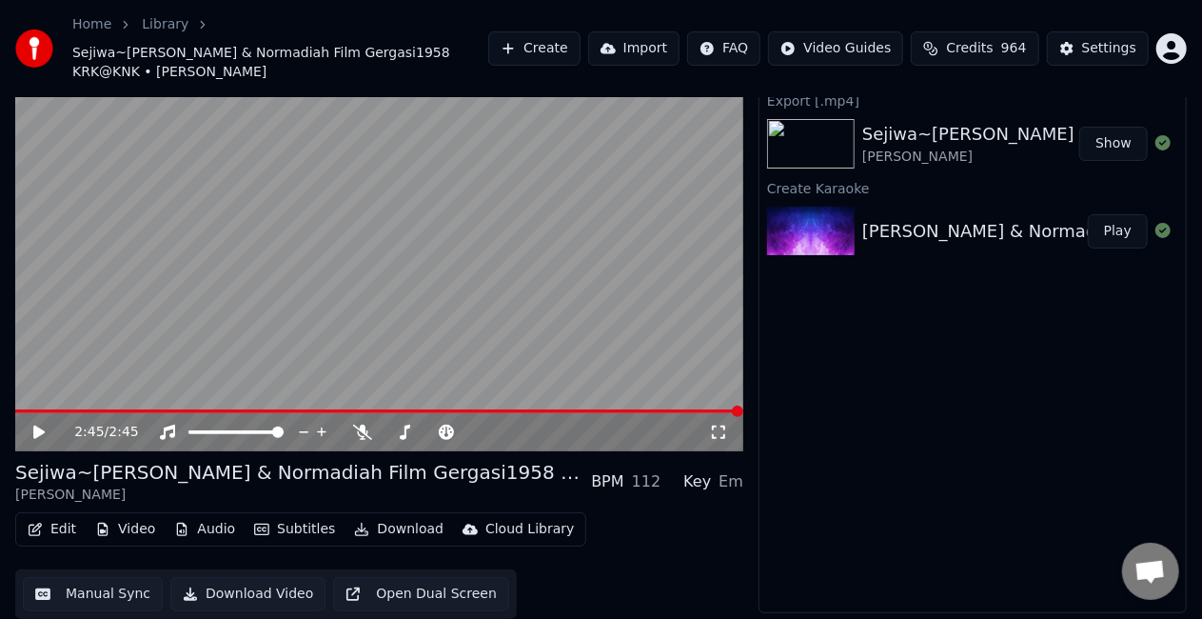
click at [1112, 418] on div "Export [.mp4] Sejiwa~[PERSON_NAME] & Normadiah Film Gergasi1958 KRK@KNK [PERSON…" at bounding box center [973, 351] width 428 height 526
click at [1110, 149] on button "Show" at bounding box center [1113, 144] width 69 height 34
click at [69, 524] on button "Edit" at bounding box center [52, 529] width 64 height 27
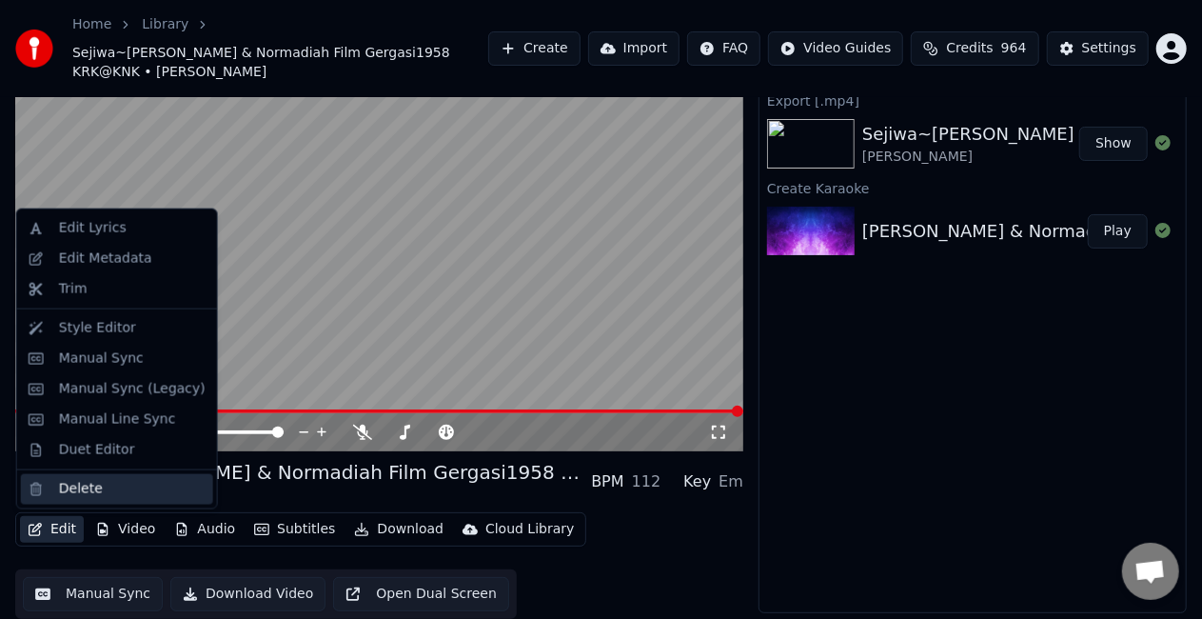
click at [89, 495] on div "Delete" at bounding box center [81, 489] width 44 height 19
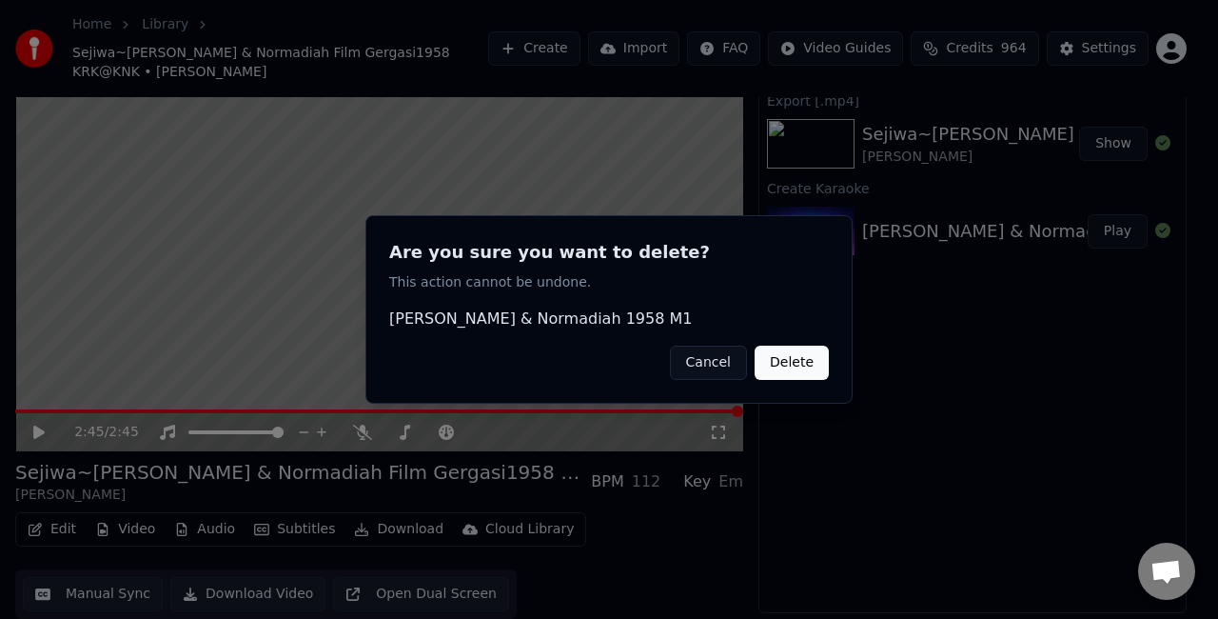
click at [787, 367] on button "Delete" at bounding box center [792, 363] width 74 height 34
